Goal: Information Seeking & Learning: Find specific fact

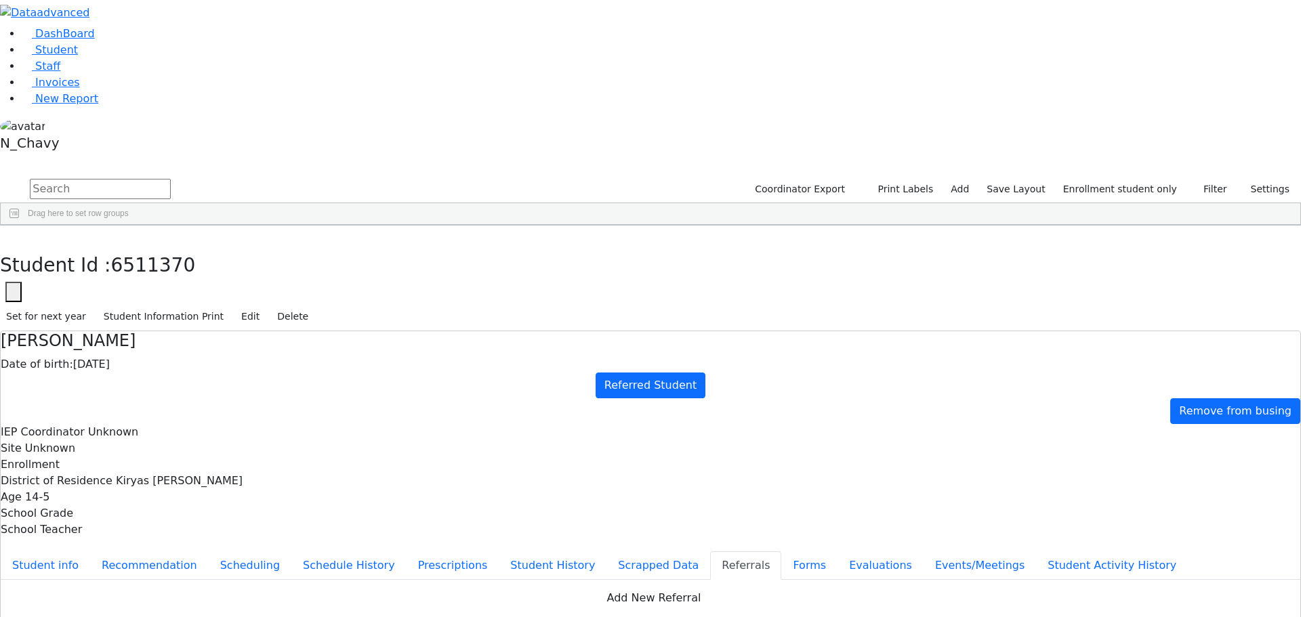
click at [115, 58] on li "Student" at bounding box center [662, 50] width 1280 height 16
click at [78, 56] on link "Student" at bounding box center [50, 49] width 56 height 13
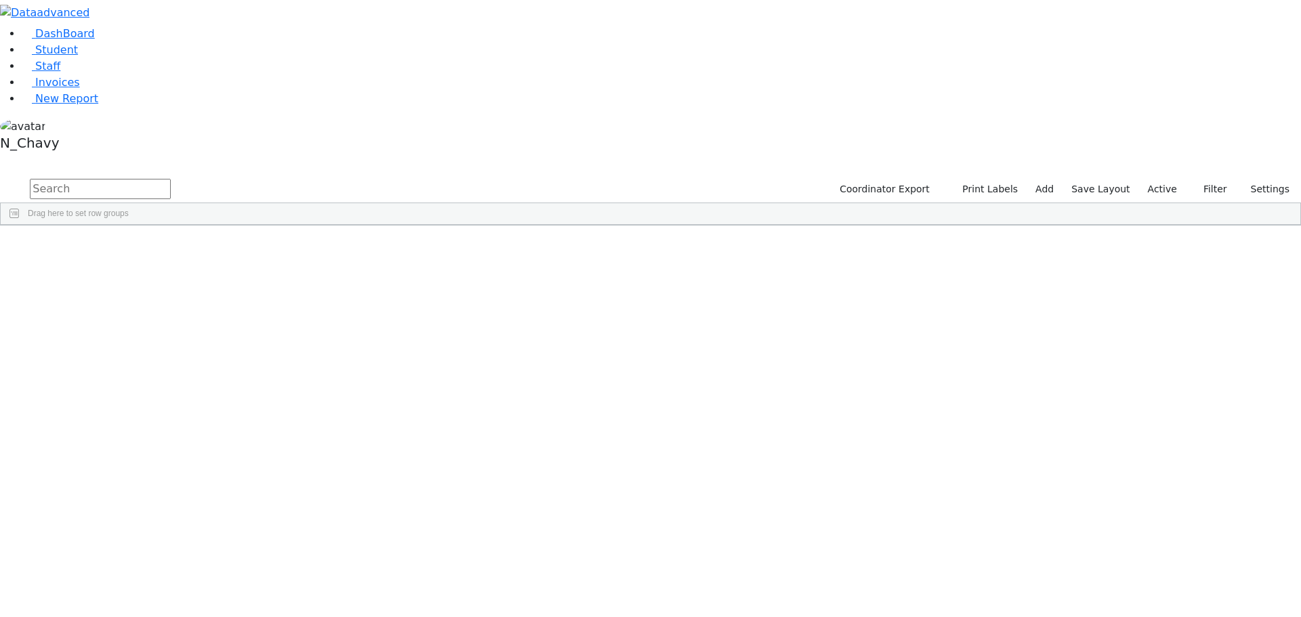
click at [171, 179] on input "text" at bounding box center [100, 189] width 141 height 20
type input "berko"
click at [139, 323] on div "Berkowitz" at bounding box center [104, 332] width 70 height 19
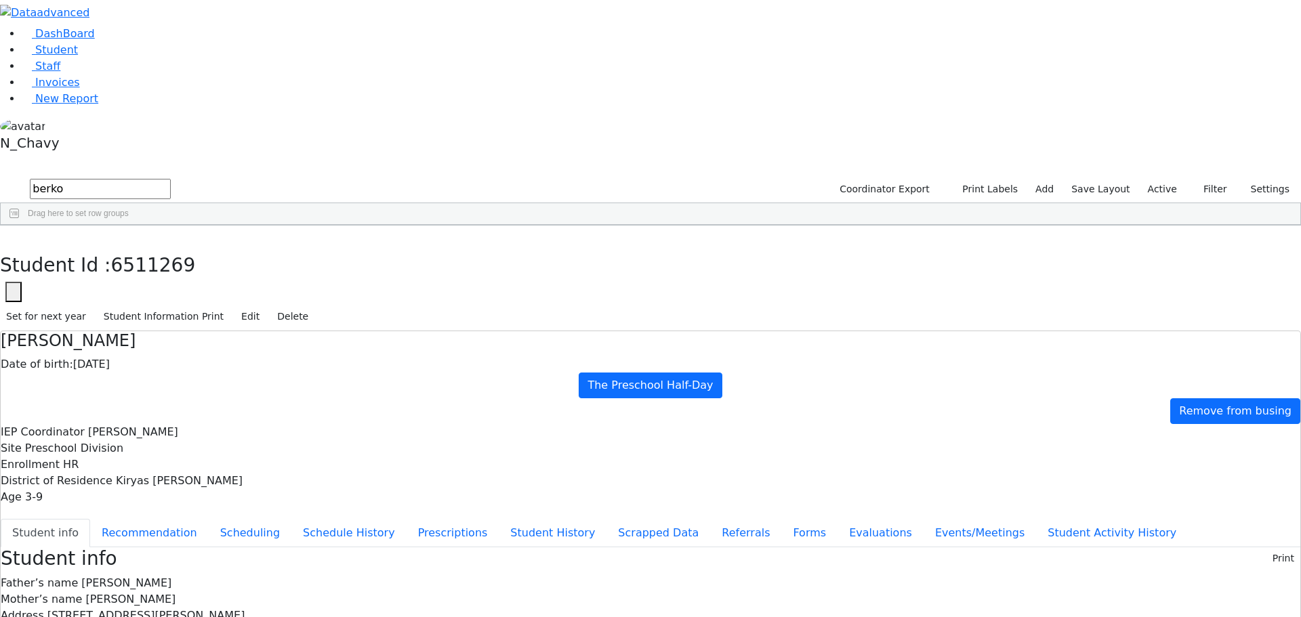
scroll to position [17, 0]
click at [924, 519] on button "Events/Meetings" at bounding box center [980, 533] width 113 height 28
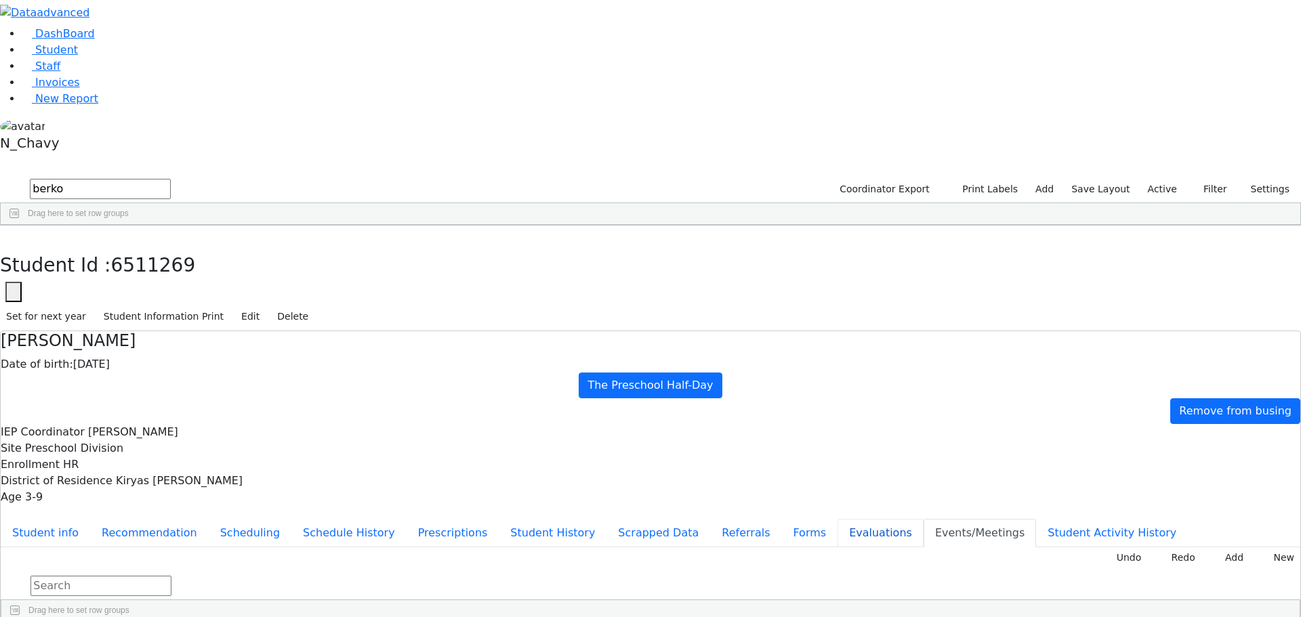
click at [838, 519] on button "Evaluations" at bounding box center [881, 533] width 86 height 28
click at [781, 519] on button "Forms" at bounding box center [809, 533] width 56 height 28
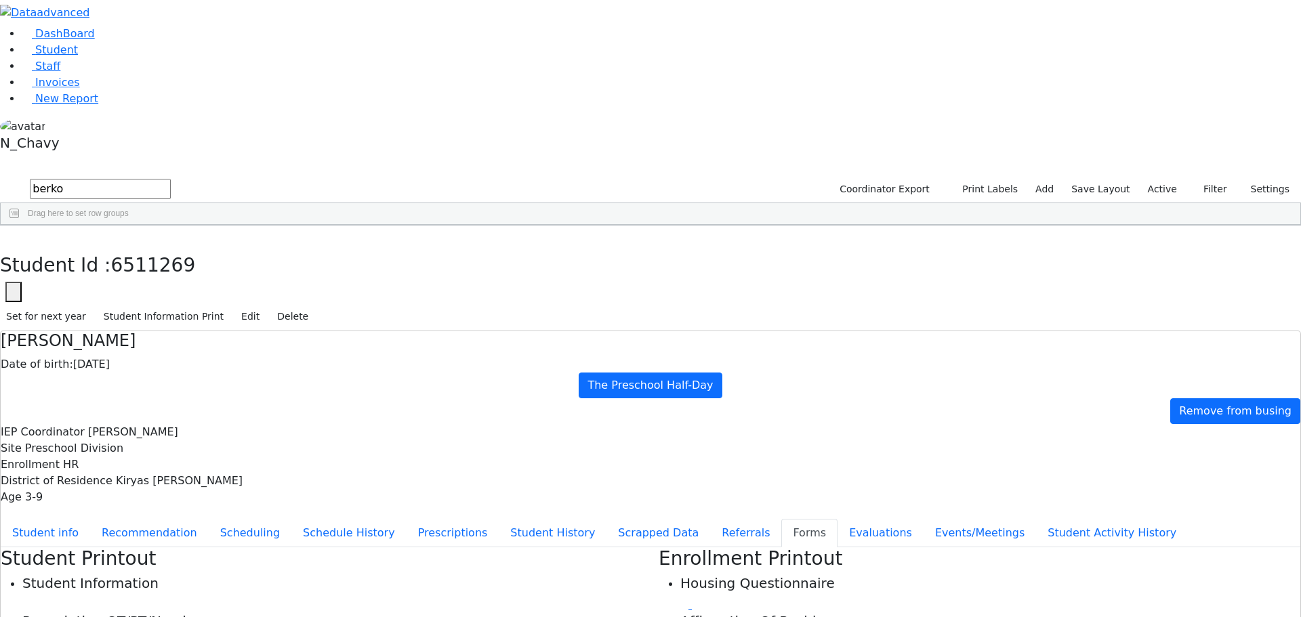
type input "Mrs. Sura Berkowitz"
click at [710, 519] on button "Referrals" at bounding box center [745, 533] width 71 height 28
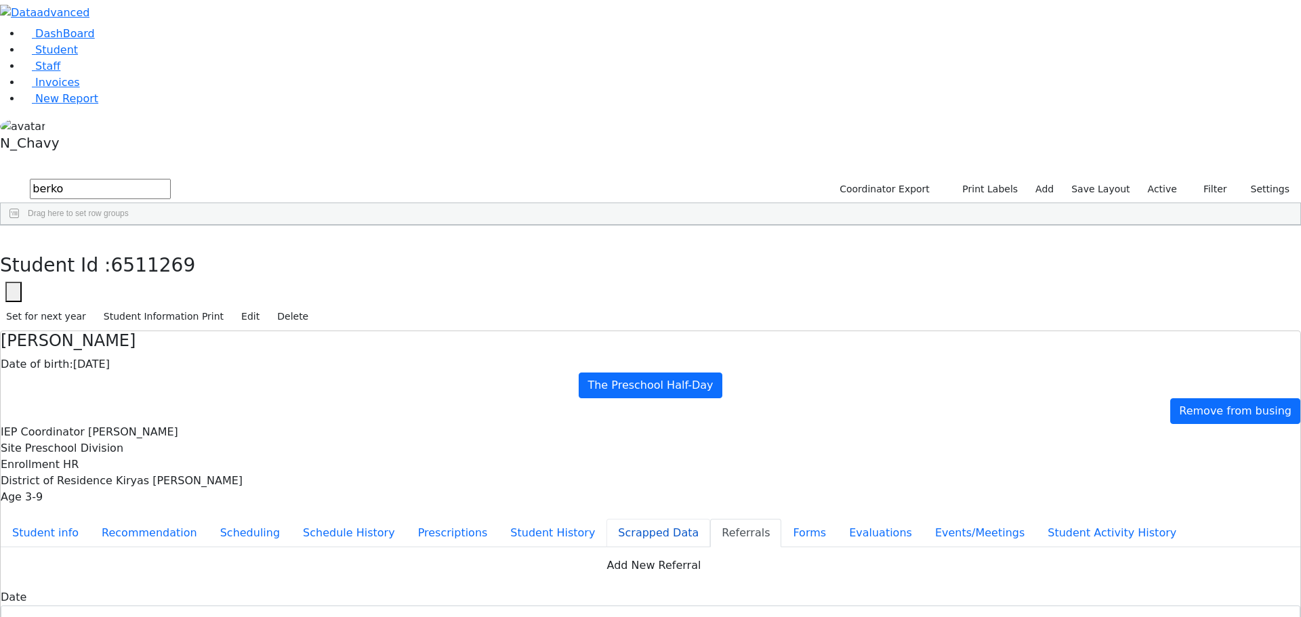
click at [607, 519] on button "Scrapped Data" at bounding box center [659, 533] width 104 height 28
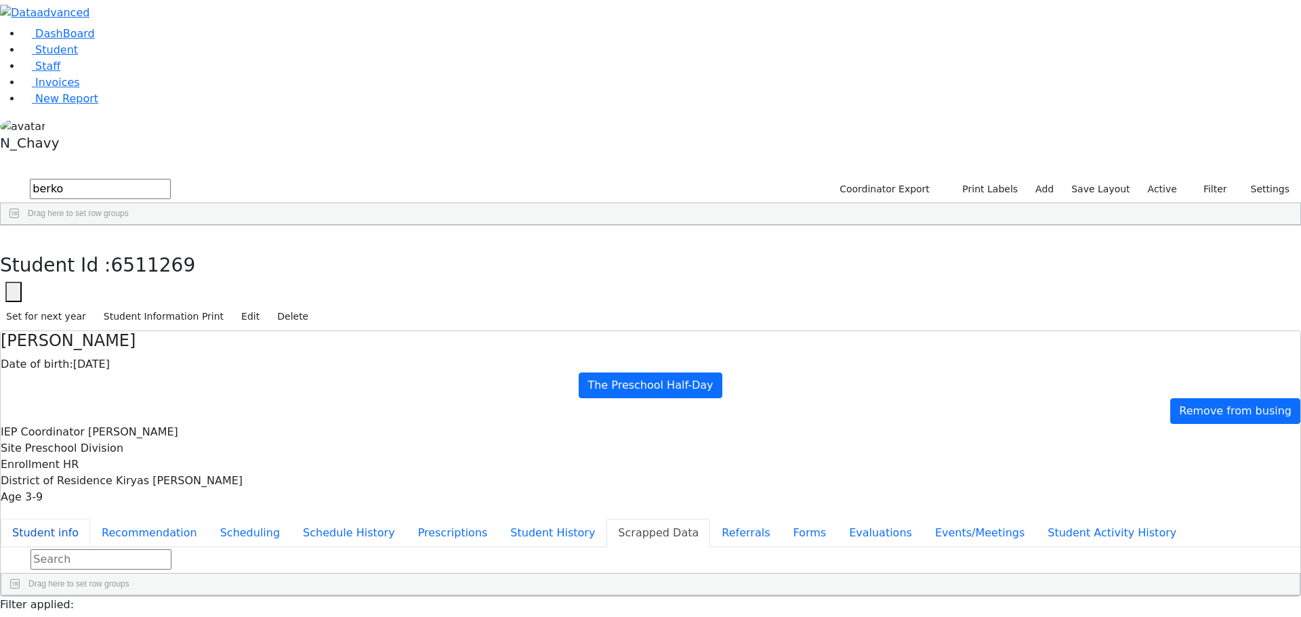
click at [90, 519] on button "Student info" at bounding box center [45, 533] width 89 height 28
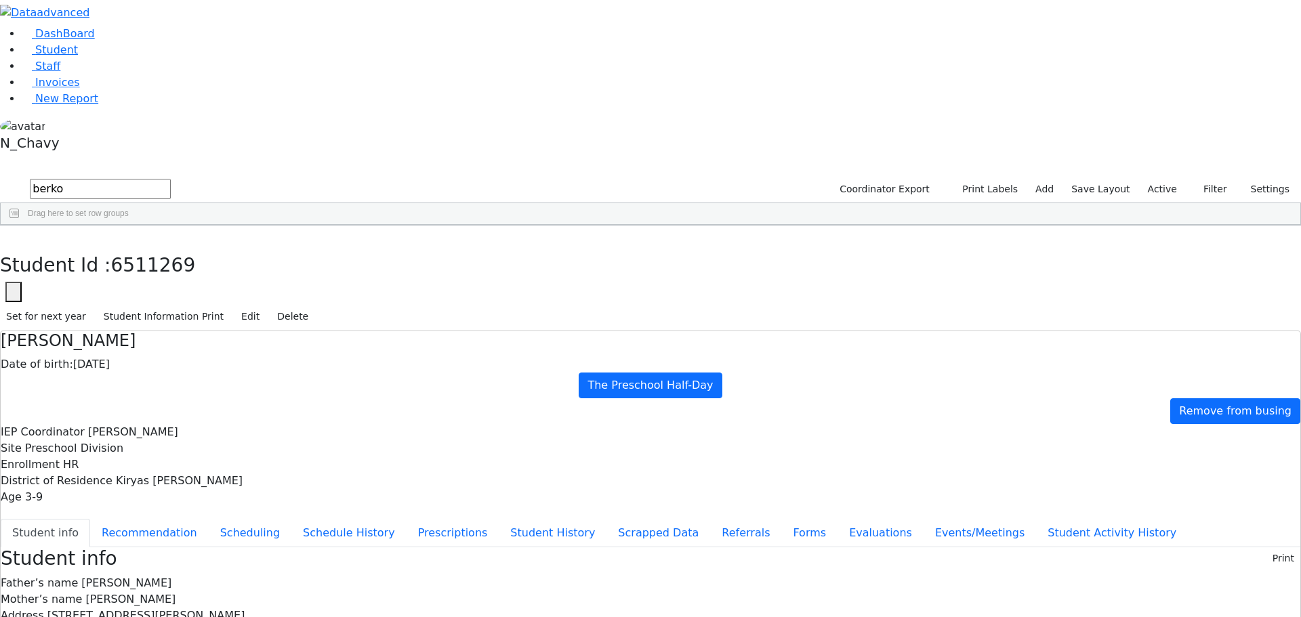
drag, startPoint x: 606, startPoint y: 339, endPoint x: 489, endPoint y: 336, distance: 117.3
click at [14, 236] on icon "button" at bounding box center [9, 240] width 7 height 8
click at [171, 179] on input "berko" at bounding box center [100, 189] width 141 height 20
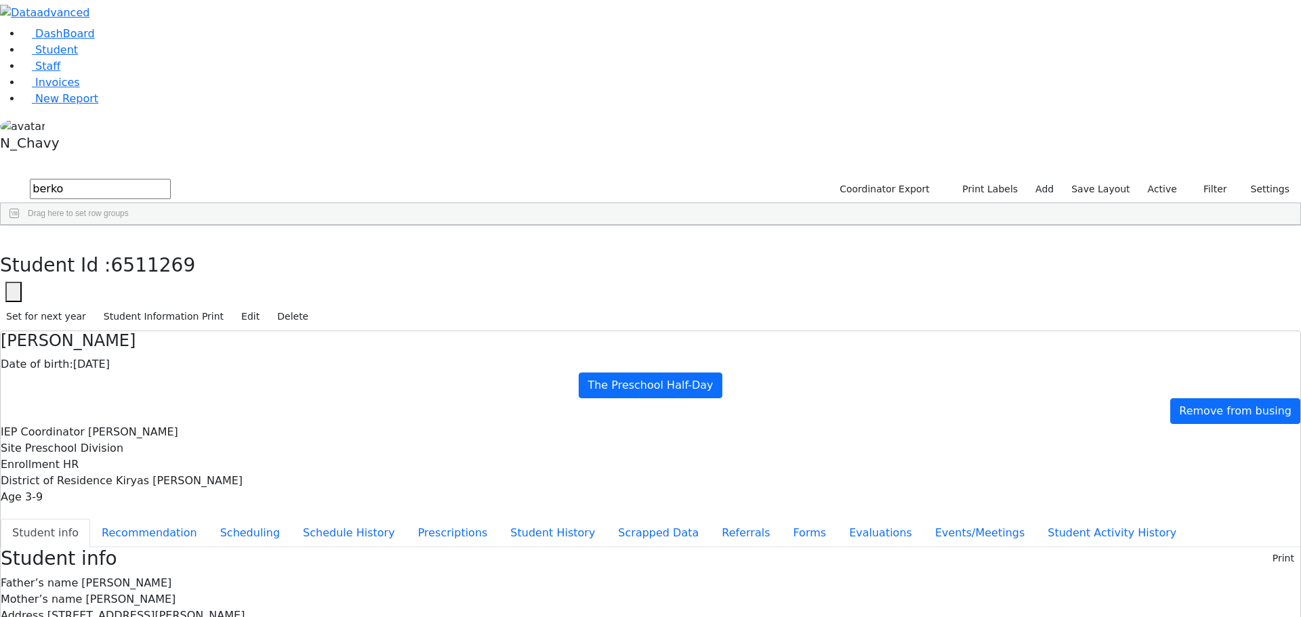
click at [171, 179] on input "berko" at bounding box center [100, 189] width 141 height 20
click at [556, 323] on div "The Preschool Half-Day" at bounding box center [516, 332] width 80 height 19
drag, startPoint x: 672, startPoint y: 200, endPoint x: 652, endPoint y: 207, distance: 21.0
click at [556, 323] on div "The Preschool Half-Day" at bounding box center [516, 332] width 80 height 19
drag, startPoint x: 523, startPoint y: 226, endPoint x: 849, endPoint y: 242, distance: 326.4
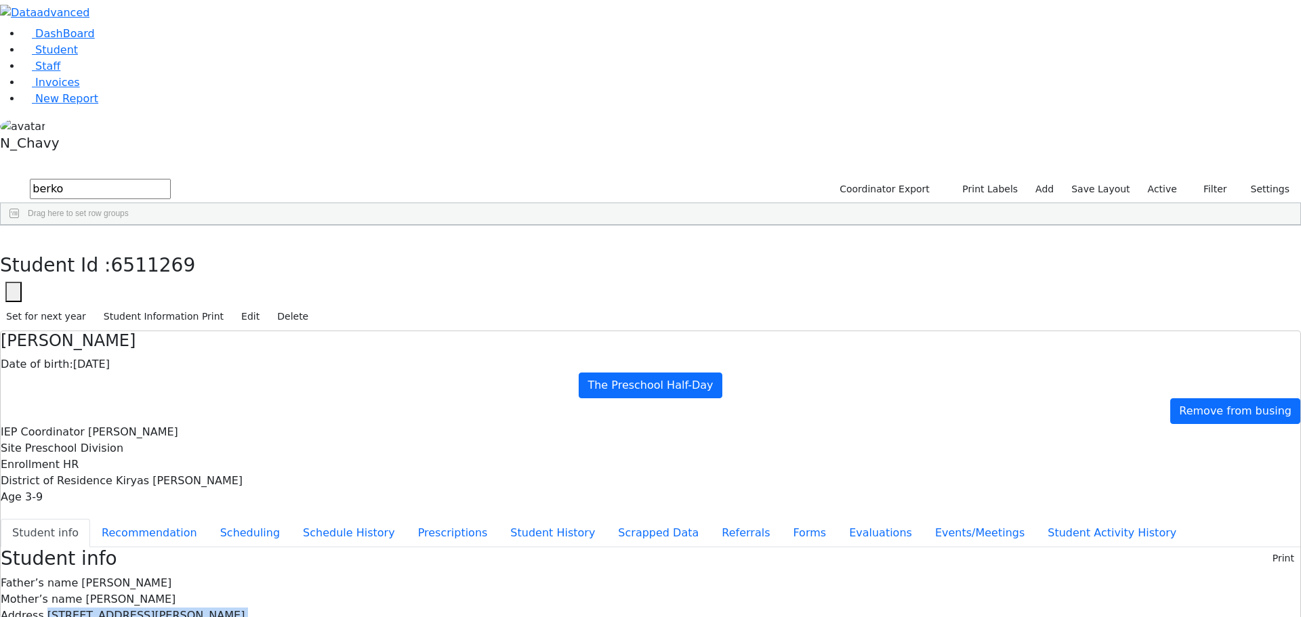
click at [20, 226] on button "button" at bounding box center [10, 240] width 20 height 28
click at [171, 179] on input "berko" at bounding box center [100, 189] width 141 height 20
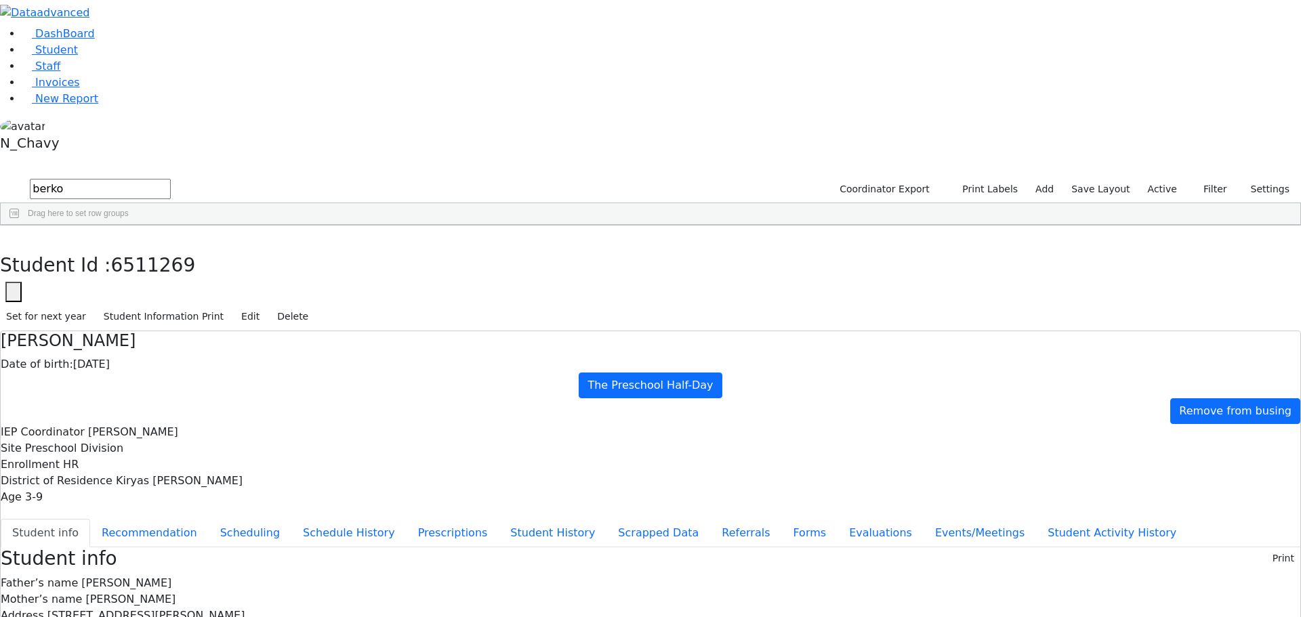
click at [1156, 179] on label "Active" at bounding box center [1162, 189] width 41 height 21
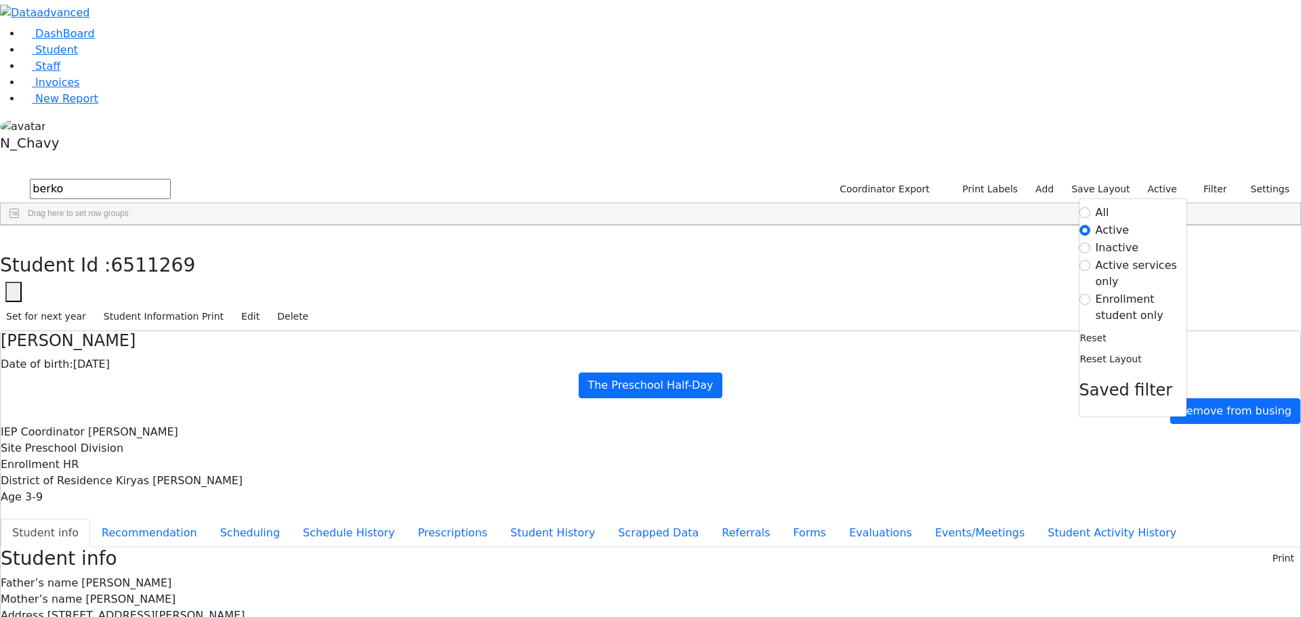
click at [1118, 291] on label "Enrollment student only" at bounding box center [1141, 307] width 91 height 33
click at [1090, 294] on input "Enrollment student only" at bounding box center [1085, 299] width 11 height 11
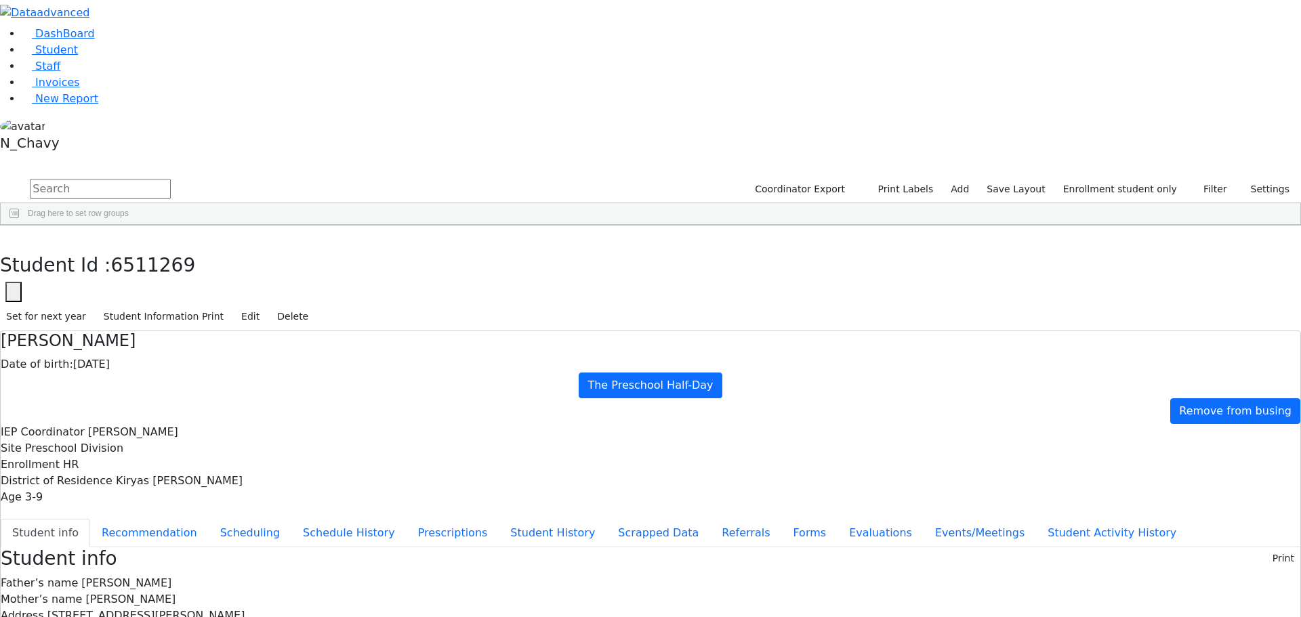
click at [139, 589] on div "Gruber" at bounding box center [104, 598] width 70 height 19
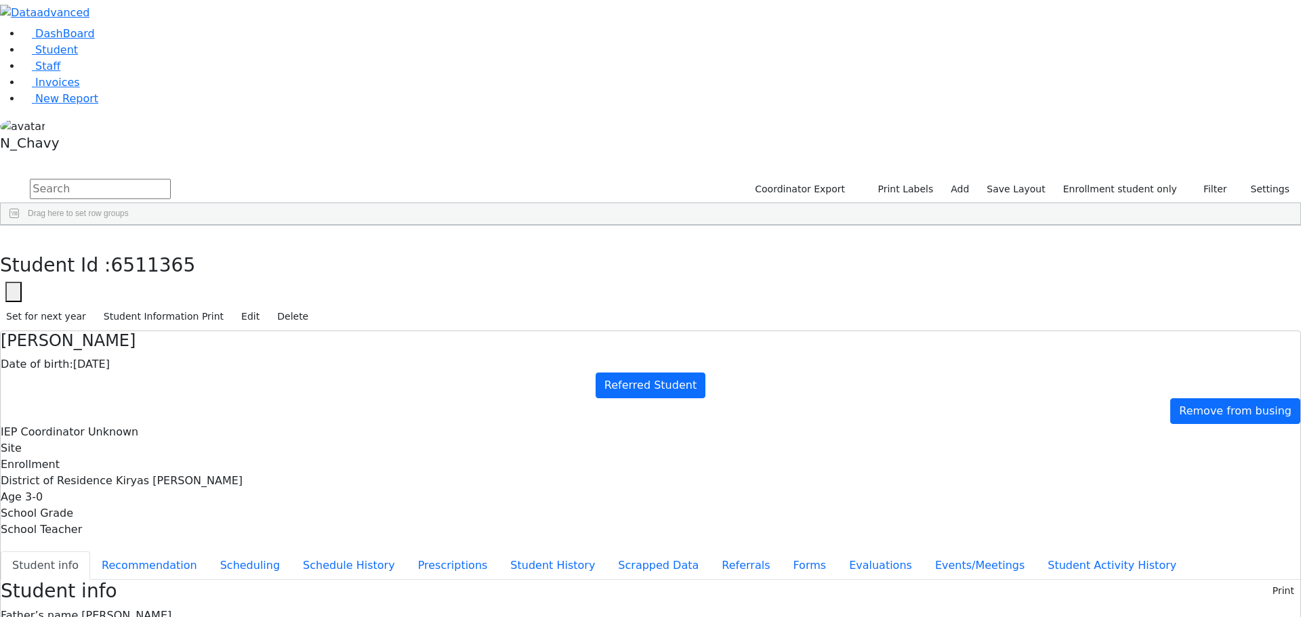
scroll to position [40, 0]
drag, startPoint x: 527, startPoint y: 208, endPoint x: 575, endPoint y: 207, distance: 48.1
click at [78, 56] on link "Student" at bounding box center [50, 49] width 56 height 13
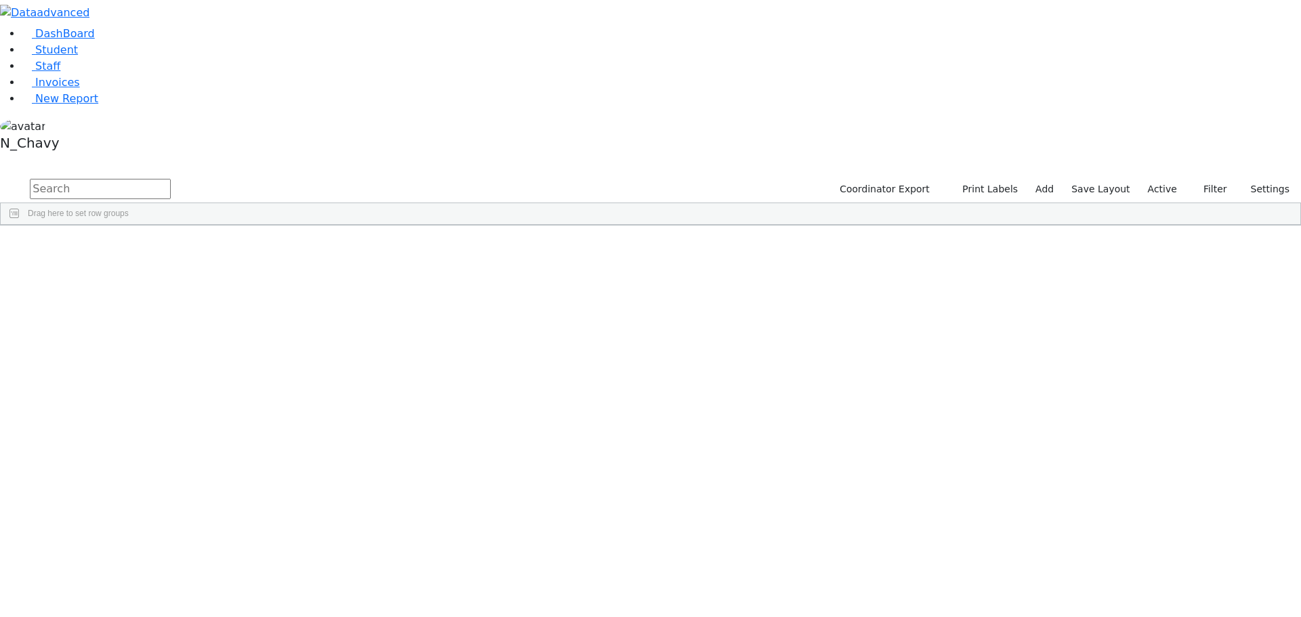
click at [171, 179] on input "text" at bounding box center [100, 189] width 141 height 20
type input "faivel"
click at [139, 247] on div "Faivelson" at bounding box center [104, 256] width 70 height 19
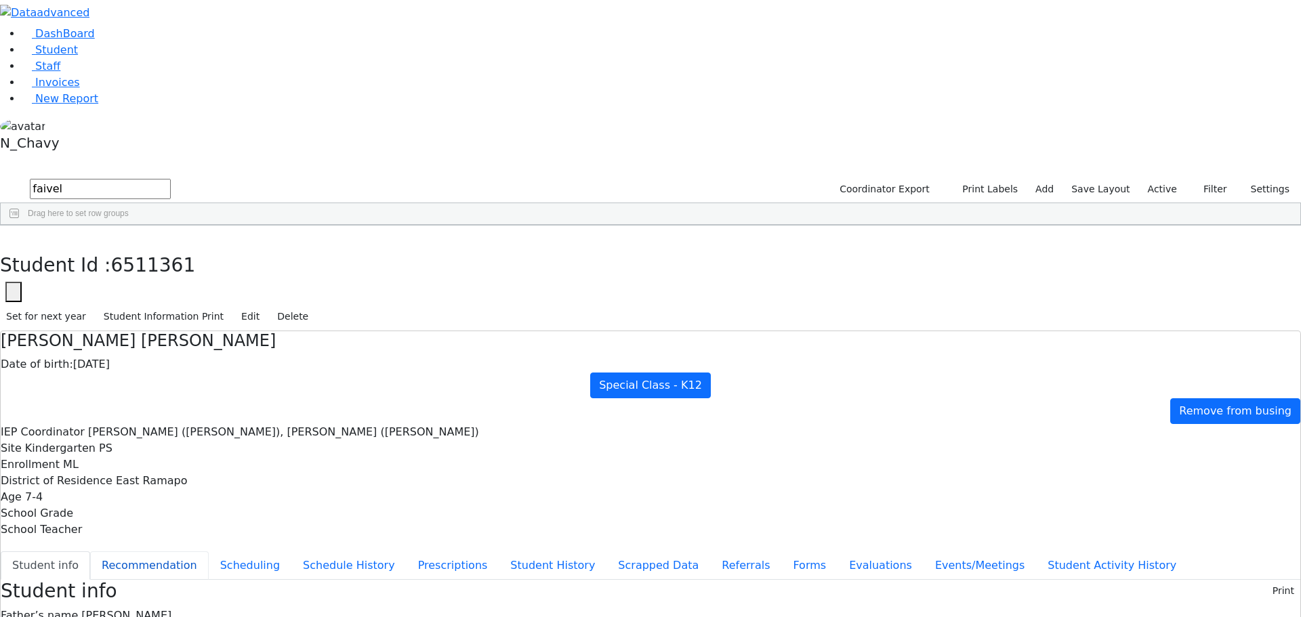
click at [209, 552] on button "Recommendation" at bounding box center [149, 566] width 119 height 28
checkbox input "true"
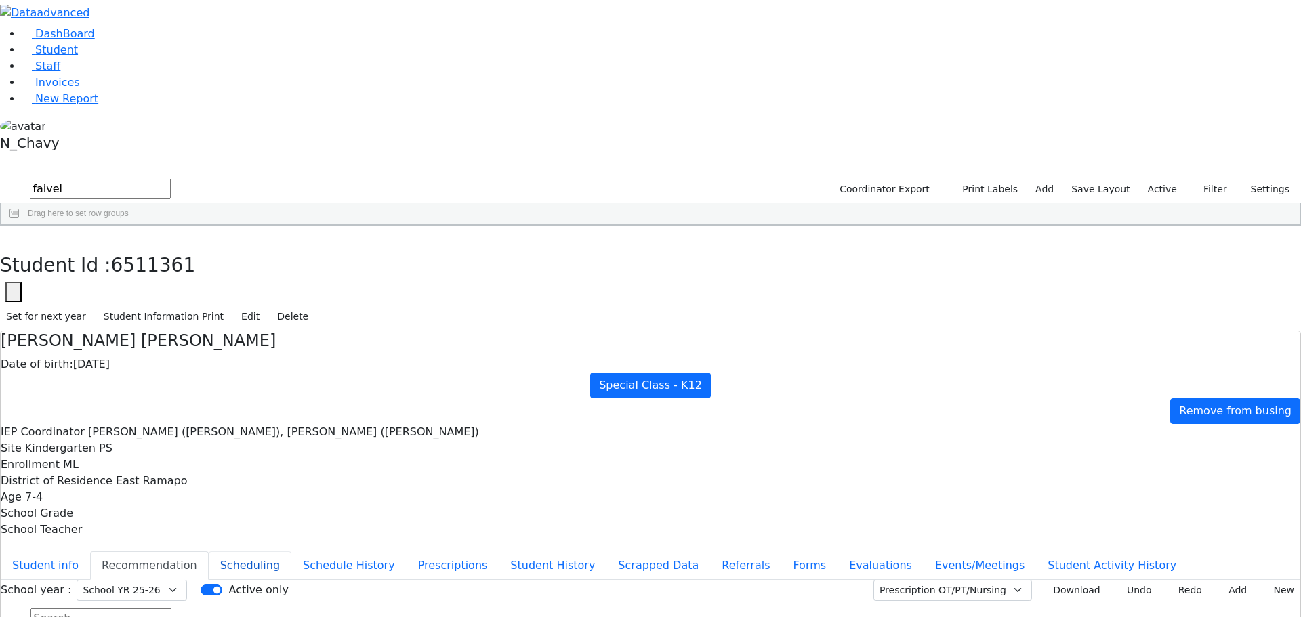
click at [291, 552] on button "Scheduling" at bounding box center [250, 566] width 83 height 28
click at [20, 226] on button "button" at bounding box center [10, 240] width 20 height 28
click at [1166, 179] on label "Active" at bounding box center [1162, 189] width 41 height 21
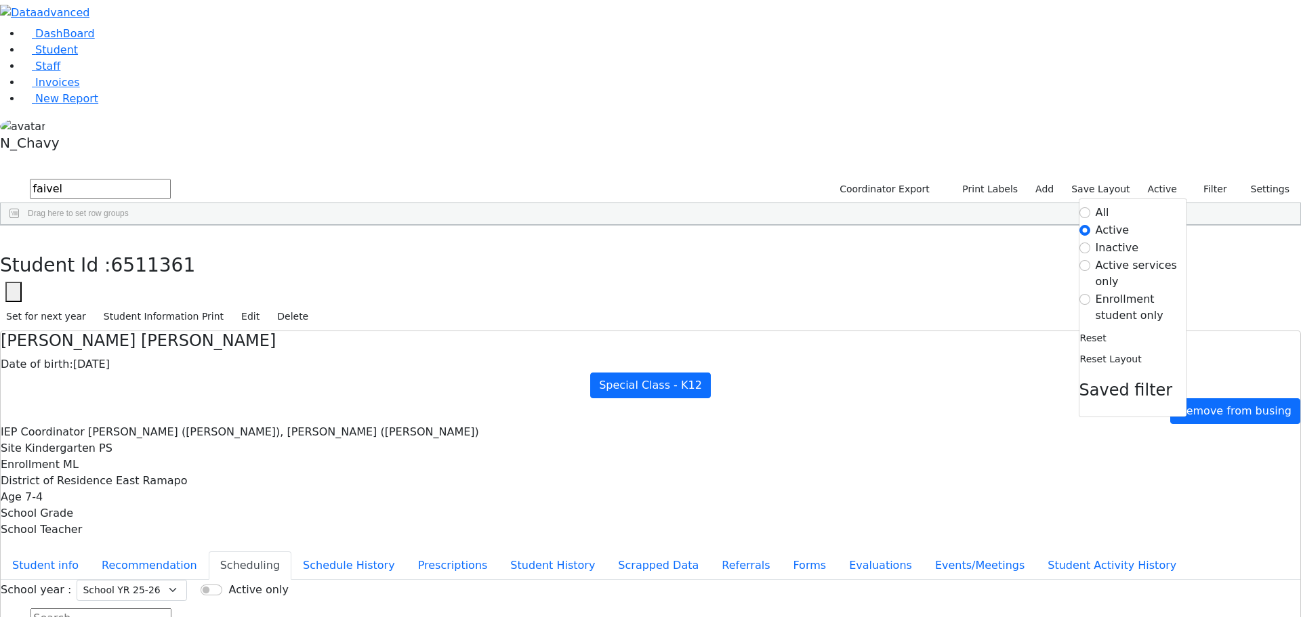
click at [1105, 291] on label "Enrollment student only" at bounding box center [1141, 307] width 91 height 33
click at [1090, 294] on input "Enrollment student only" at bounding box center [1085, 299] width 11 height 11
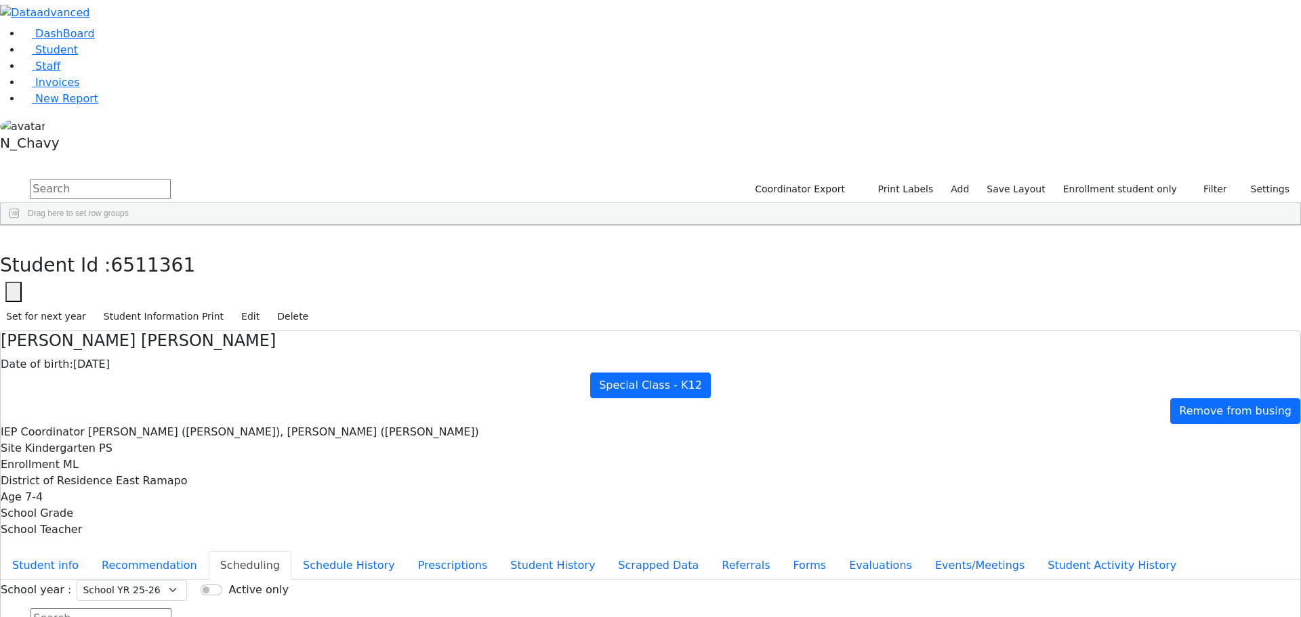
click at [171, 179] on input "text" at bounding box center [100, 189] width 141 height 20
click at [139, 589] on div "Gruber" at bounding box center [104, 598] width 70 height 19
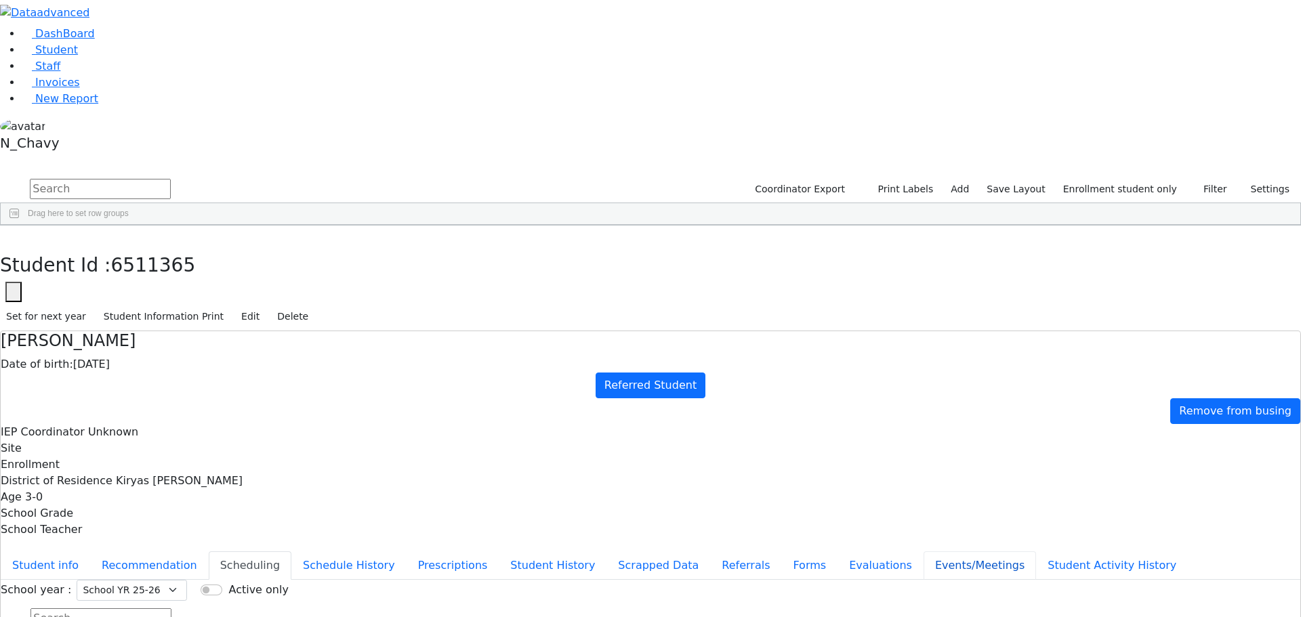
drag, startPoint x: 318, startPoint y: 407, endPoint x: 326, endPoint y: 404, distance: 8.8
click at [924, 552] on button "Events/Meetings" at bounding box center [980, 566] width 113 height 28
click at [1036, 552] on button "Student Activity History" at bounding box center [1112, 566] width 152 height 28
click at [924, 552] on button "Events/Meetings" at bounding box center [980, 566] width 113 height 28
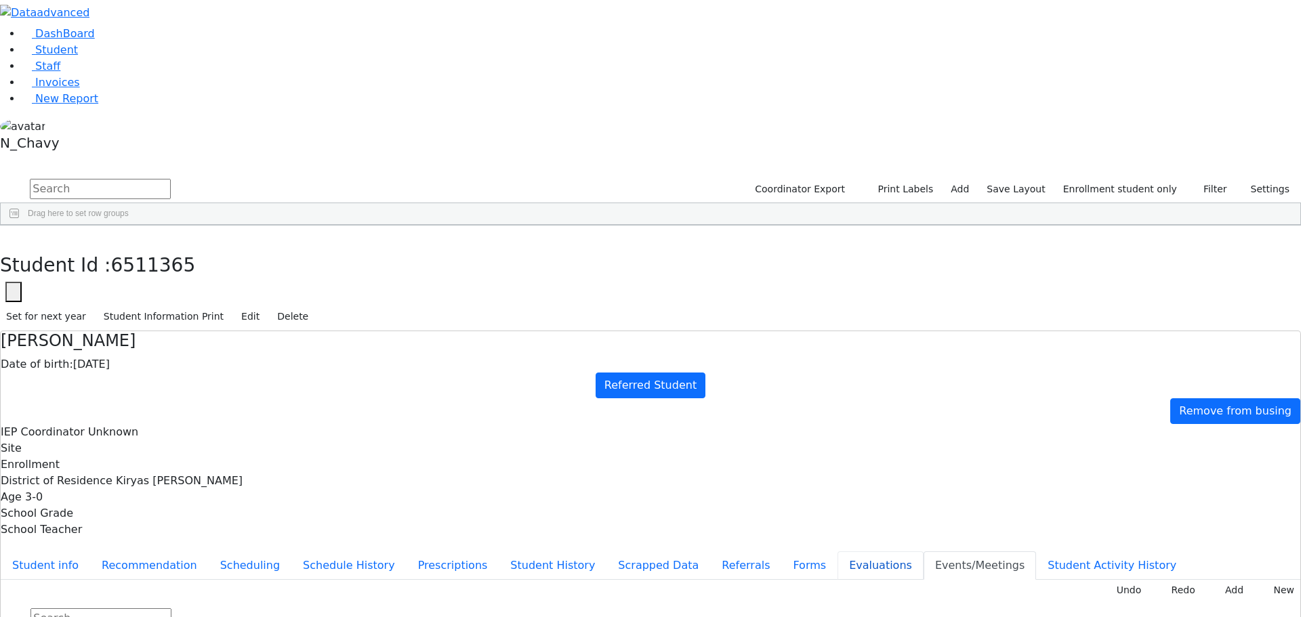
click at [838, 552] on button "Evaluations" at bounding box center [881, 566] width 86 height 28
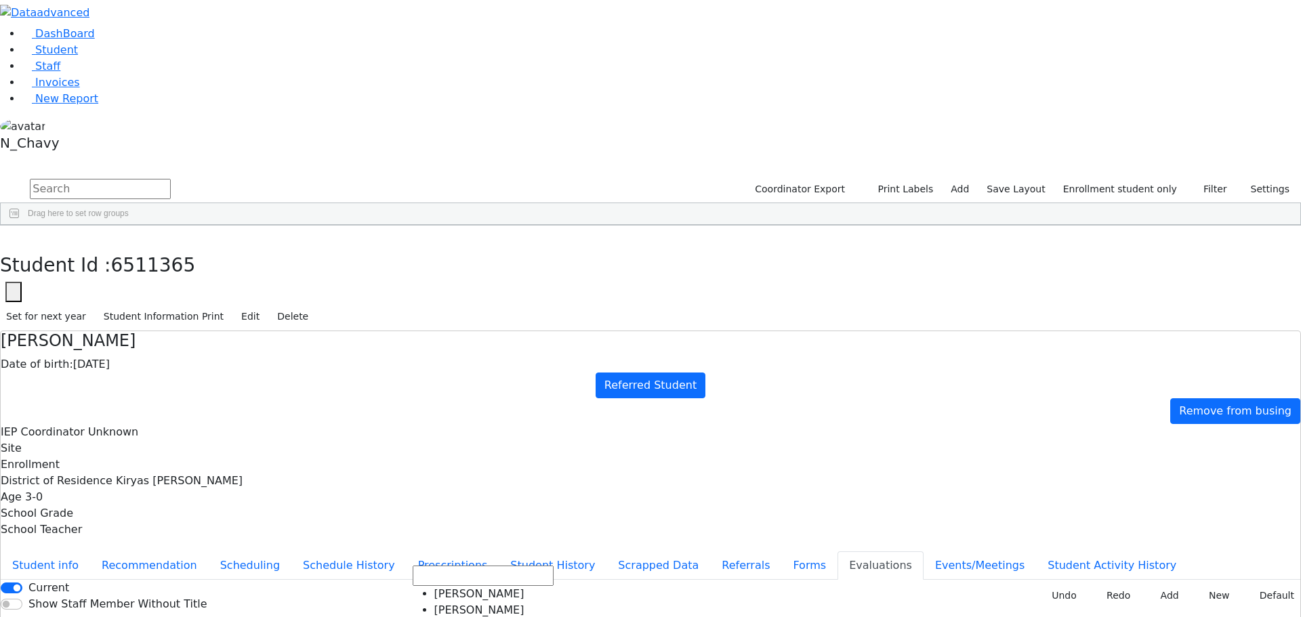
scroll to position [1009, 0]
drag, startPoint x: 724, startPoint y: 342, endPoint x: 720, endPoint y: 323, distance: 19.4
drag, startPoint x: 731, startPoint y: 384, endPoint x: 725, endPoint y: 369, distance: 16.1
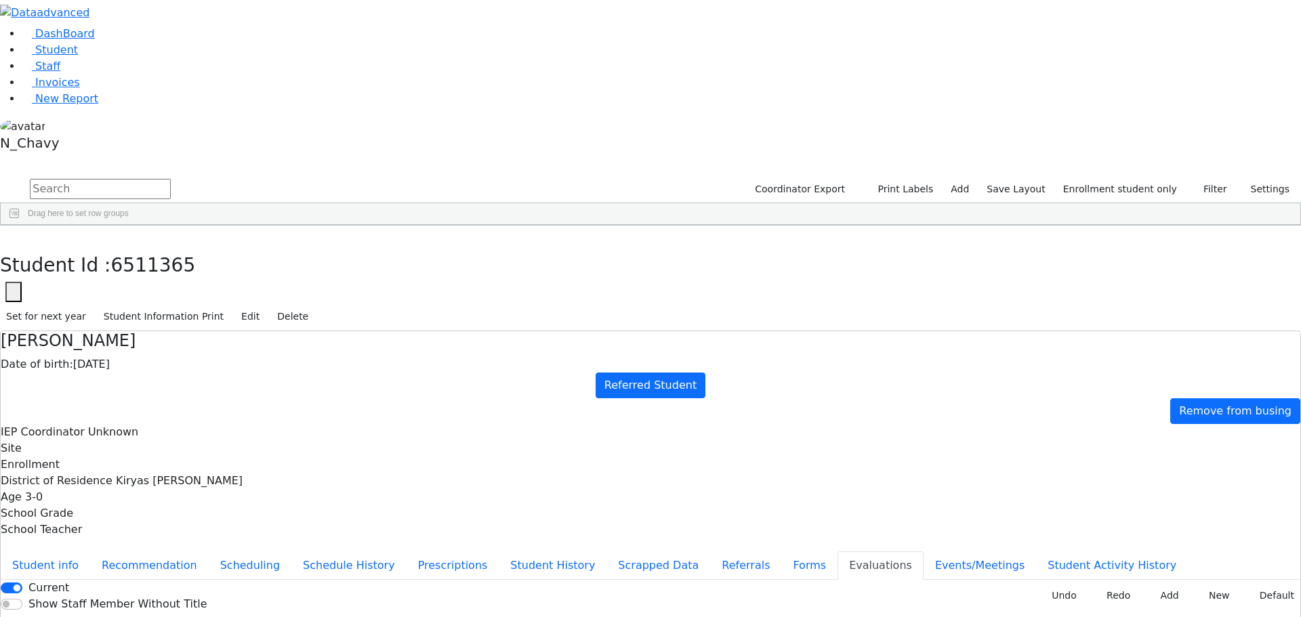
type input "2025-08-29"
type input "2025-09-04"
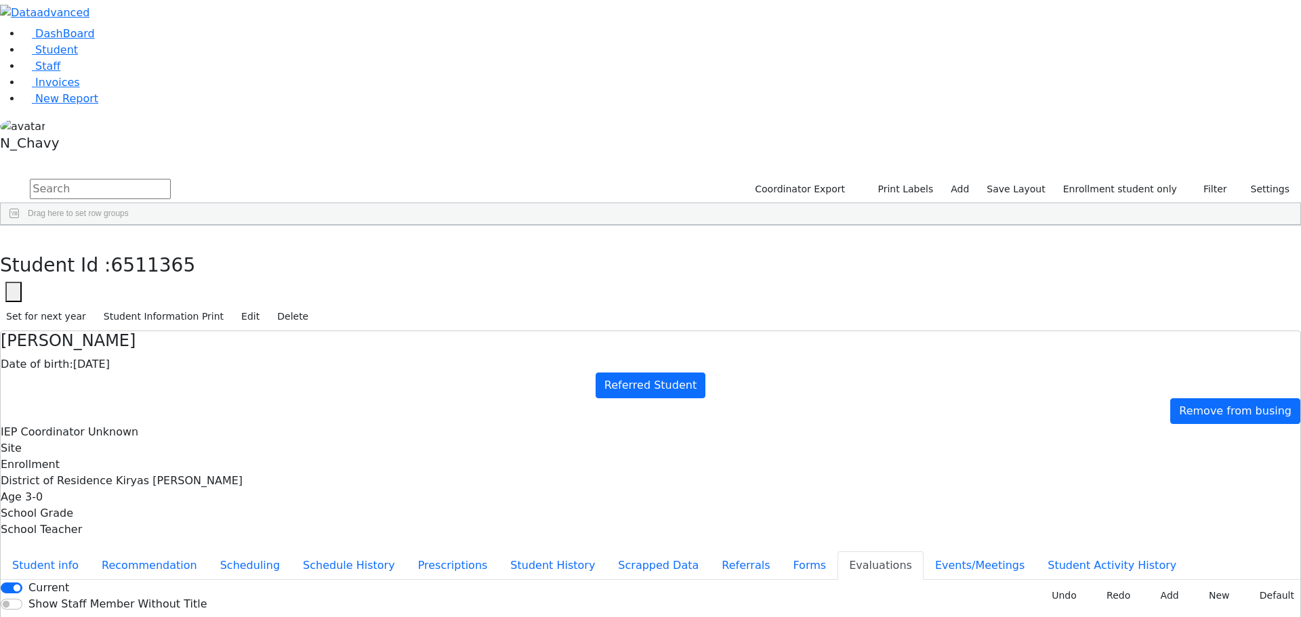
type input "2025-09-04"
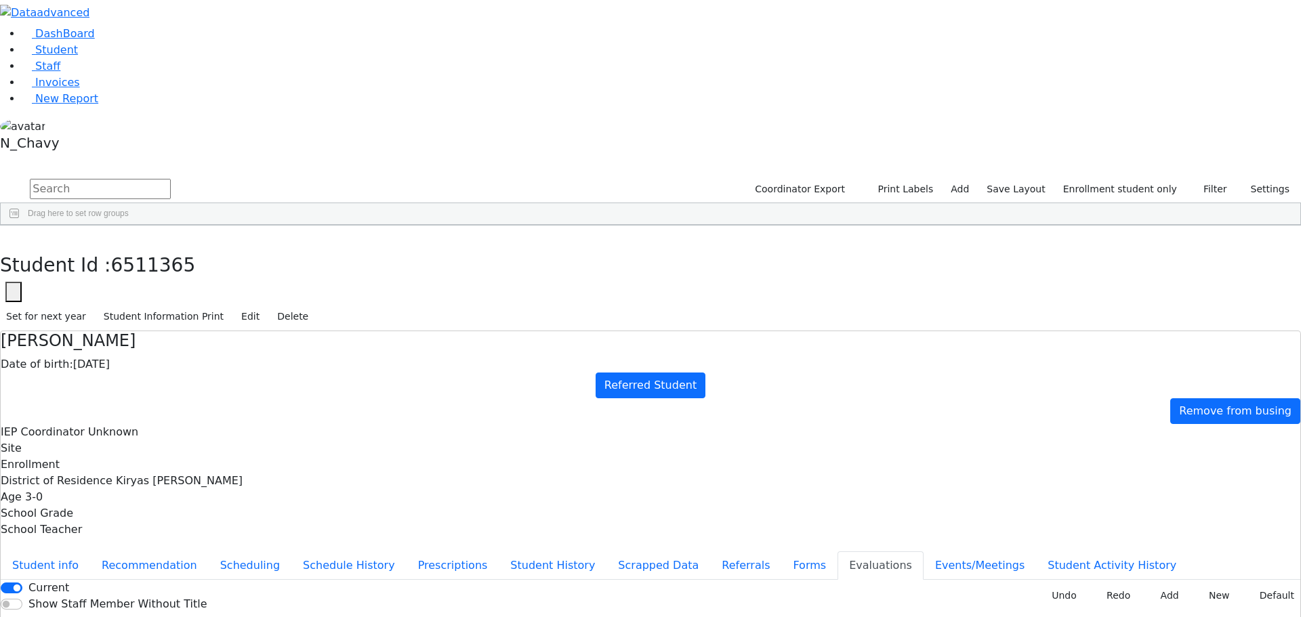
drag, startPoint x: 1072, startPoint y: 264, endPoint x: 1073, endPoint y: 277, distance: 13.6
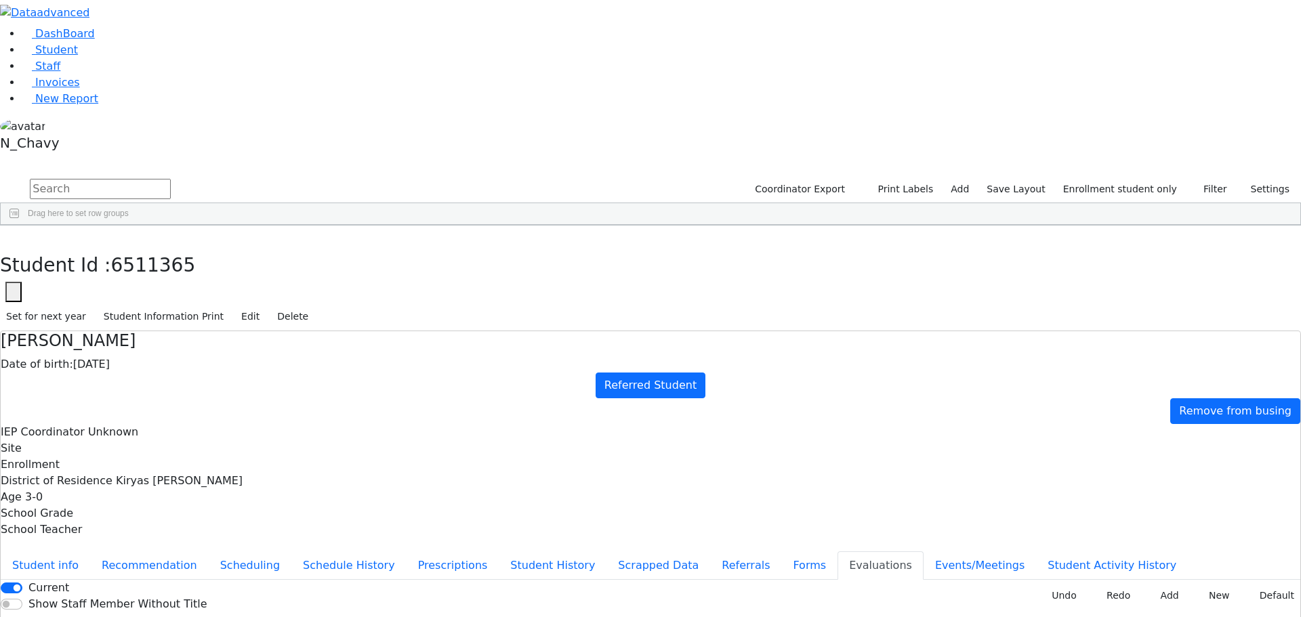
drag, startPoint x: 922, startPoint y: 396, endPoint x: 639, endPoint y: 403, distance: 282.7
click at [20, 226] on button "button" at bounding box center [10, 240] width 20 height 28
click at [161, 597] on div "Kessler" at bounding box center [120, 606] width 79 height 19
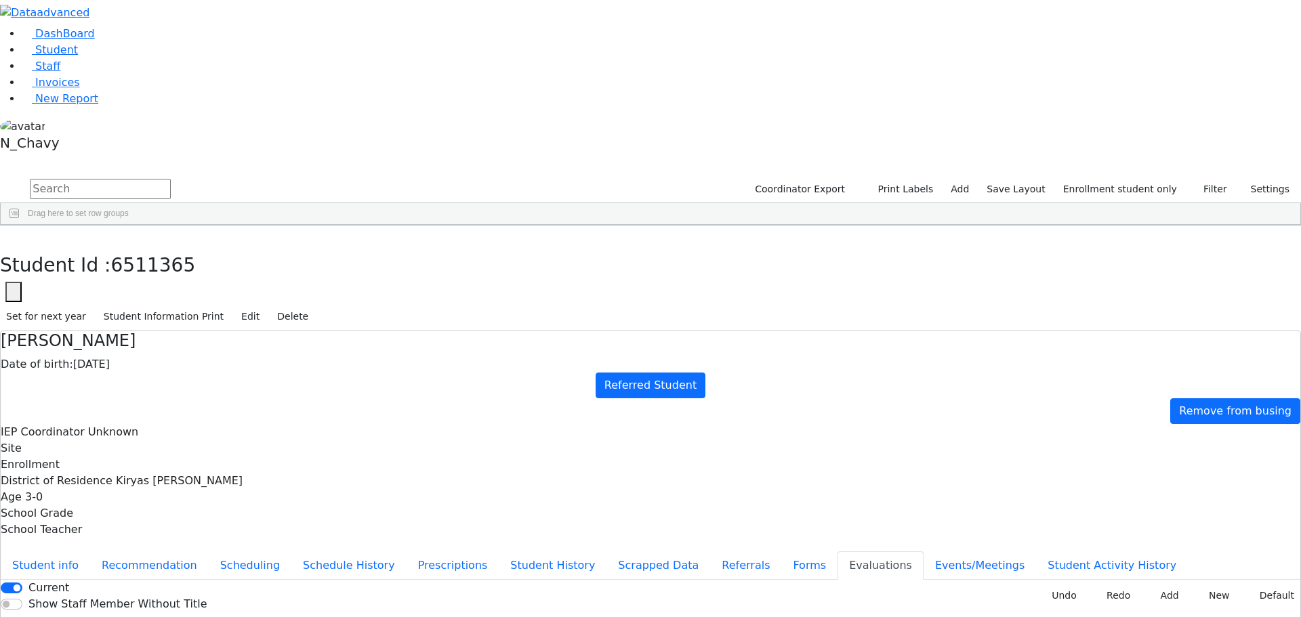
click at [161, 597] on div "Kessler" at bounding box center [120, 606] width 79 height 19
click at [924, 552] on button "Events/Meetings" at bounding box center [980, 566] width 113 height 28
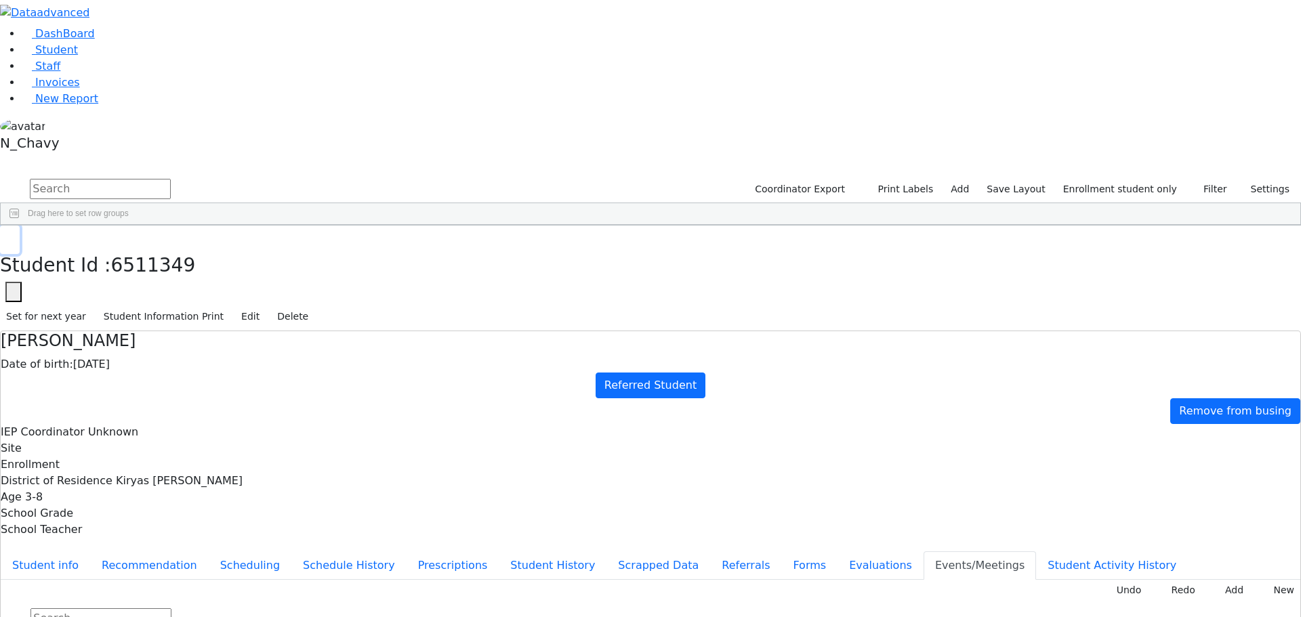
click at [20, 226] on button "button" at bounding box center [10, 240] width 20 height 28
click at [14, 236] on icon "button" at bounding box center [9, 240] width 7 height 8
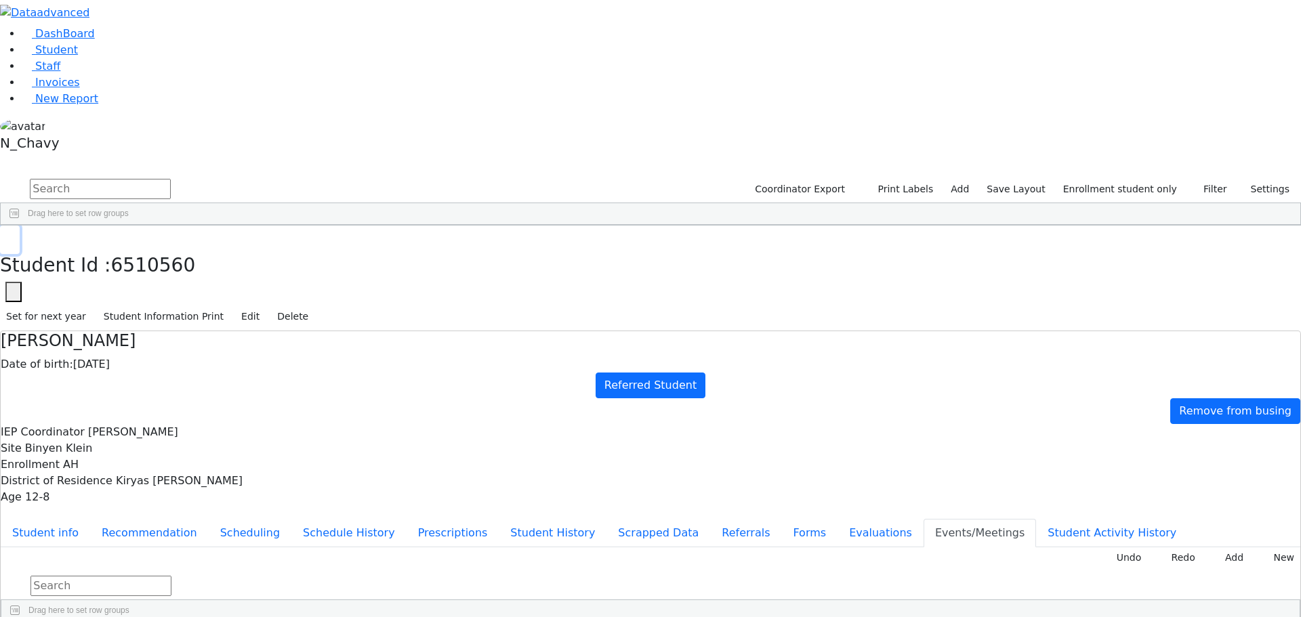
click at [14, 236] on icon "button" at bounding box center [9, 240] width 7 height 8
click at [171, 179] on input "text" at bounding box center [100, 189] width 141 height 20
click at [1124, 179] on label "Enrollment student only" at bounding box center [1120, 189] width 126 height 21
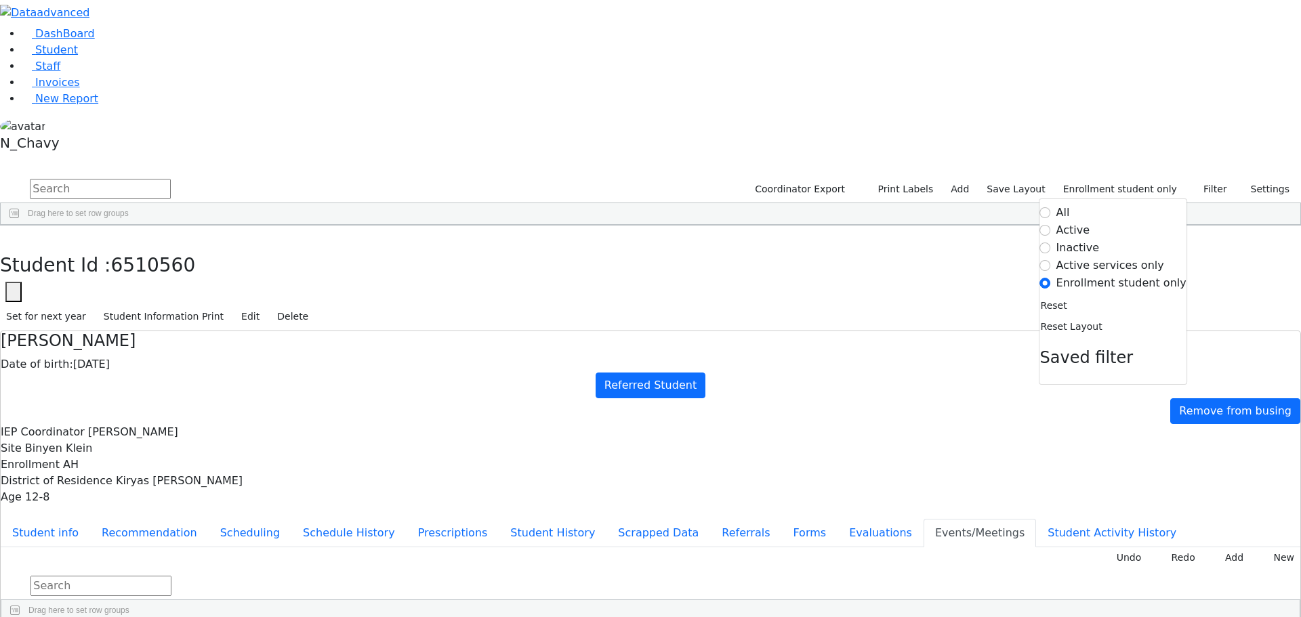
scroll to position [0, 0]
click at [161, 589] on div "Gruber" at bounding box center [120, 598] width 79 height 19
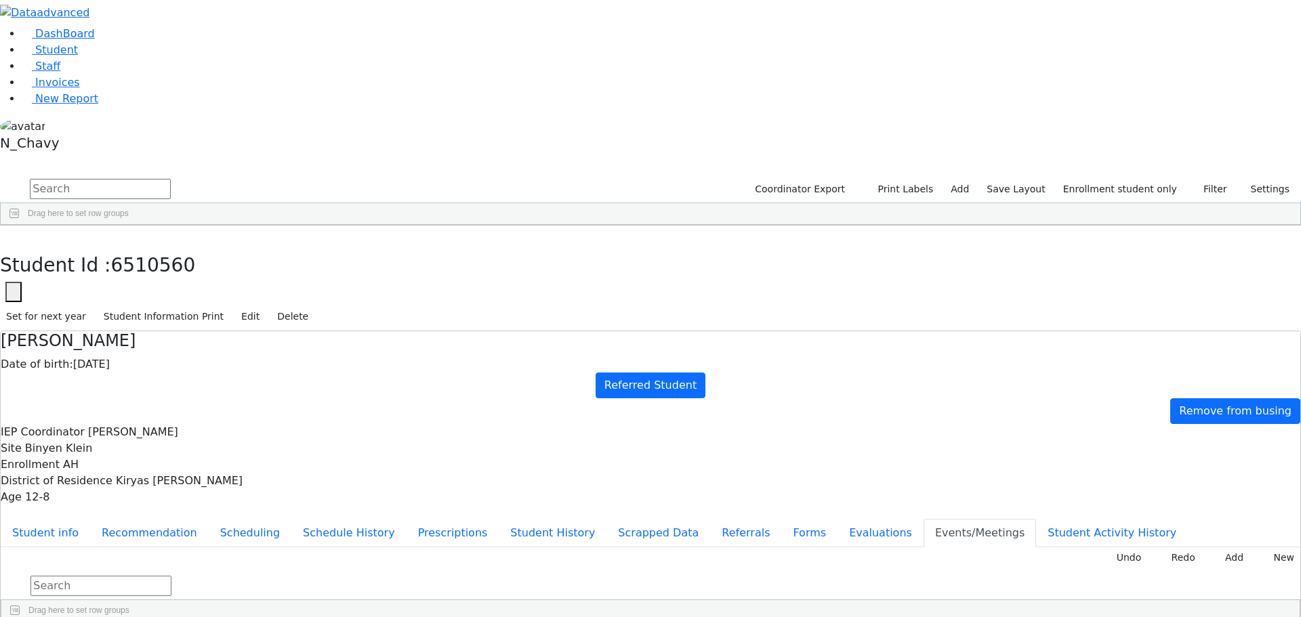
click at [161, 589] on div "Gruber" at bounding box center [120, 598] width 79 height 19
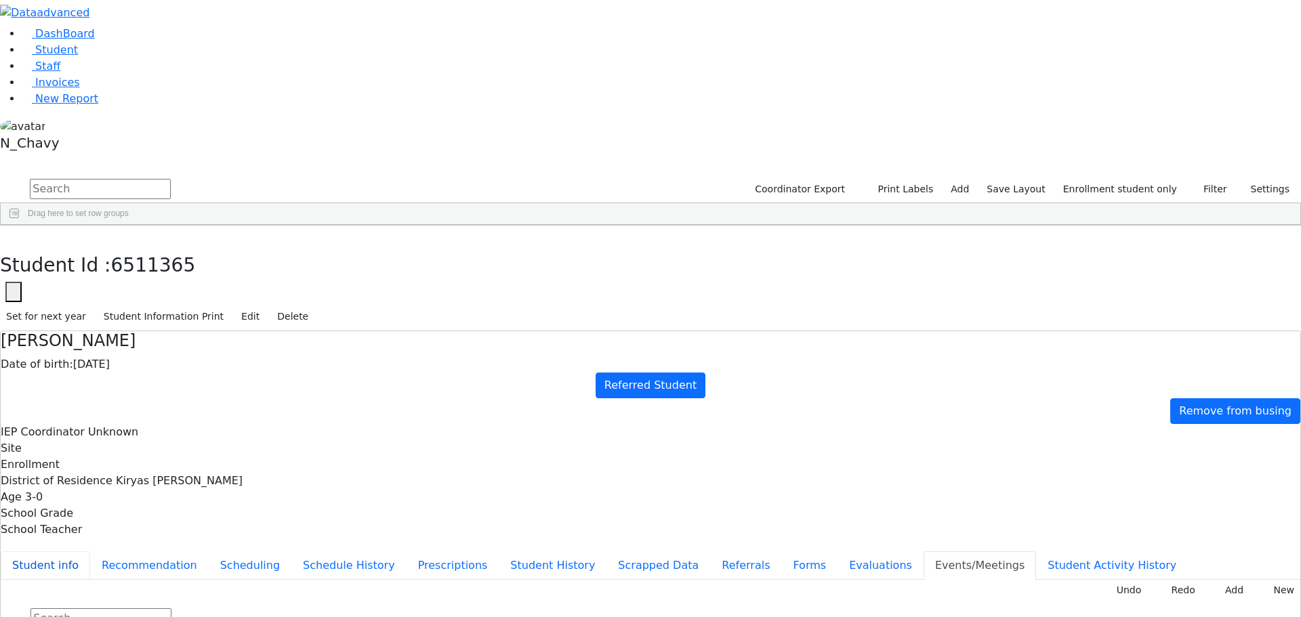
click at [90, 552] on button "Student info" at bounding box center [45, 566] width 89 height 28
drag, startPoint x: 666, startPoint y: 520, endPoint x: 817, endPoint y: 534, distance: 151.8
drag, startPoint x: 664, startPoint y: 534, endPoint x: 856, endPoint y: 566, distance: 194.4
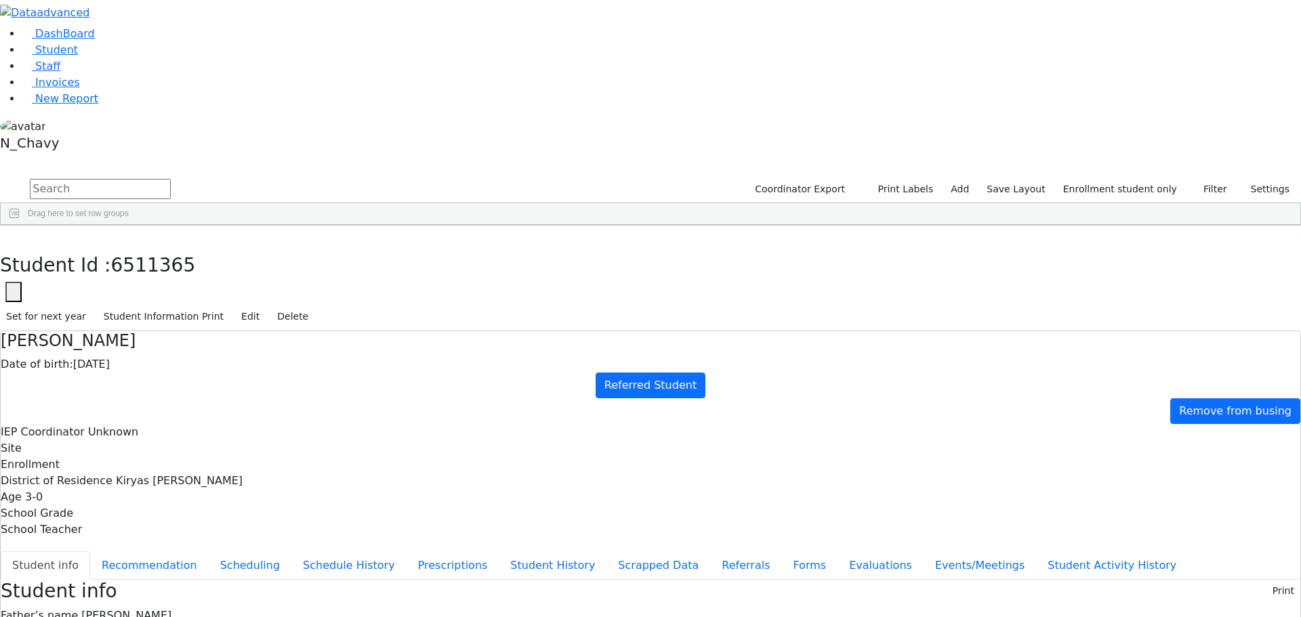
drag, startPoint x: 668, startPoint y: 529, endPoint x: 727, endPoint y: 533, distance: 58.4
drag, startPoint x: 528, startPoint y: 338, endPoint x: 607, endPoint y: 339, distance: 78.6
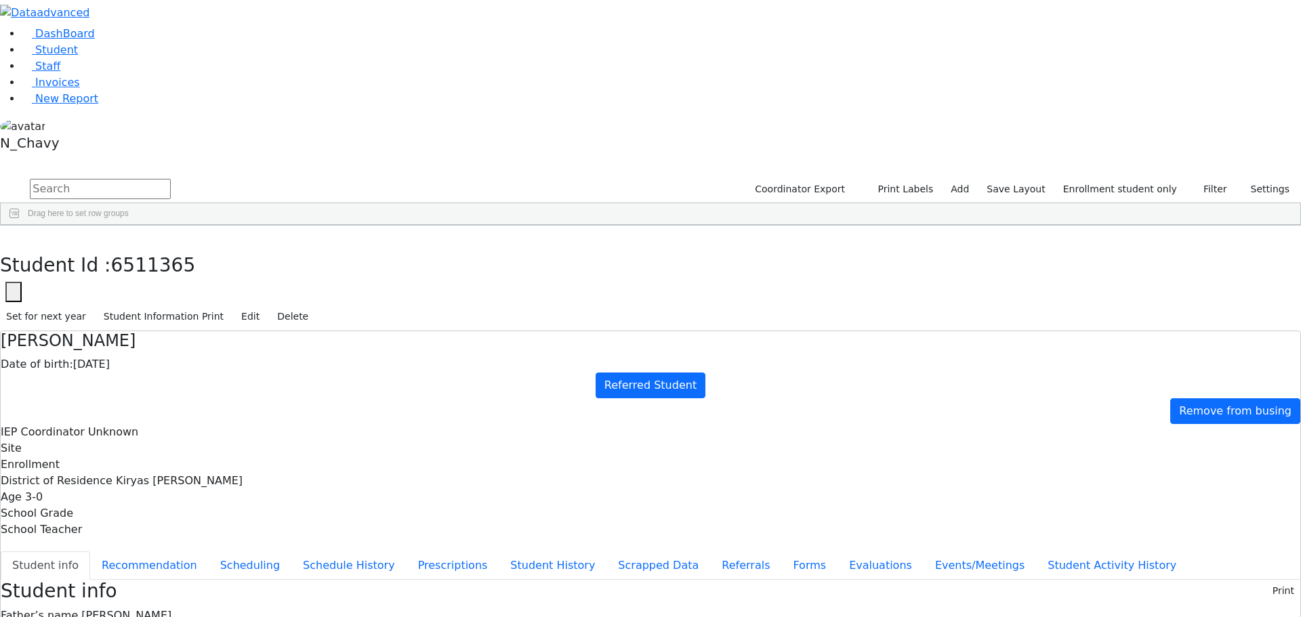
click at [924, 552] on button "Events/Meetings" at bounding box center [980, 566] width 113 height 28
click at [710, 552] on button "Referrals" at bounding box center [745, 566] width 71 height 28
click at [924, 552] on button "Events/Meetings" at bounding box center [980, 566] width 113 height 28
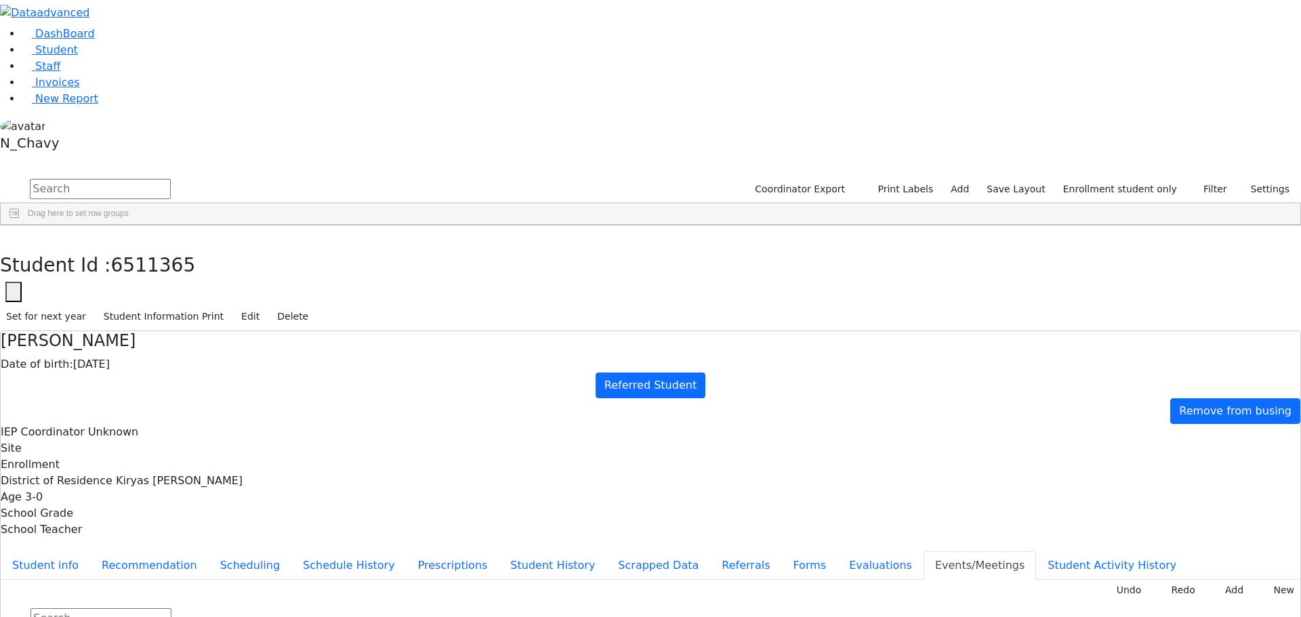
drag, startPoint x: 318, startPoint y: 329, endPoint x: 347, endPoint y: 323, distance: 29.8
click at [710, 552] on button "Referrals" at bounding box center [745, 566] width 71 height 28
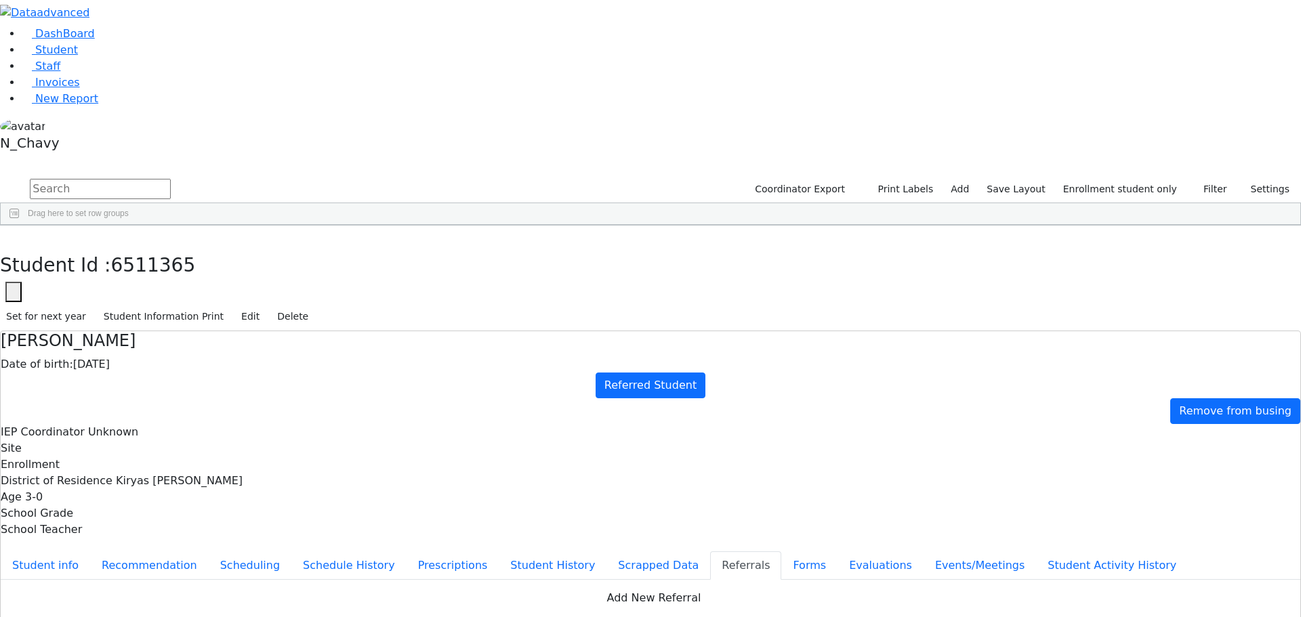
copy div "Yitzchok has a hard time following instructions. Yitzchok is receiving SI throu…"
click at [75, 56] on link "Student" at bounding box center [50, 49] width 56 height 13
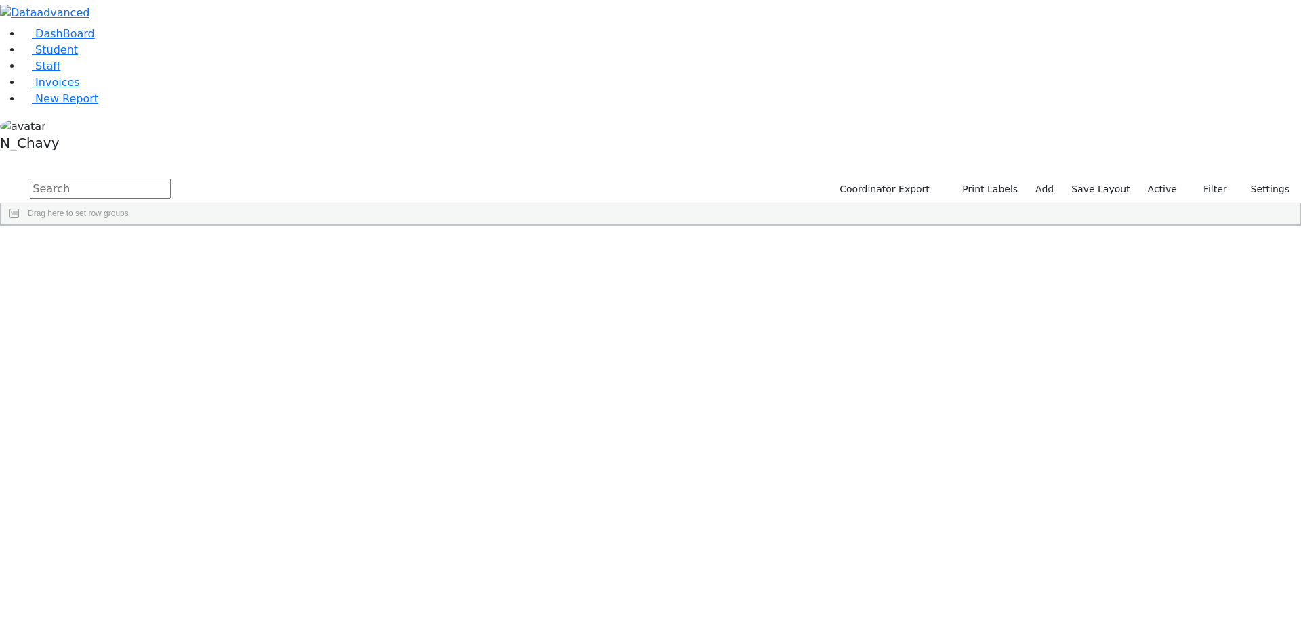
click at [171, 179] on input "text" at bounding box center [100, 189] width 141 height 20
click at [1289, 312] on span "Filters" at bounding box center [1293, 323] width 9 height 22
click at [1174, 477] on span "District Of Residence" at bounding box center [1226, 481] width 116 height 9
click at [1156, 560] on input "checkbox" at bounding box center [1161, 565] width 11 height 11
click at [1156, 609] on input "checkbox" at bounding box center [1161, 614] width 11 height 11
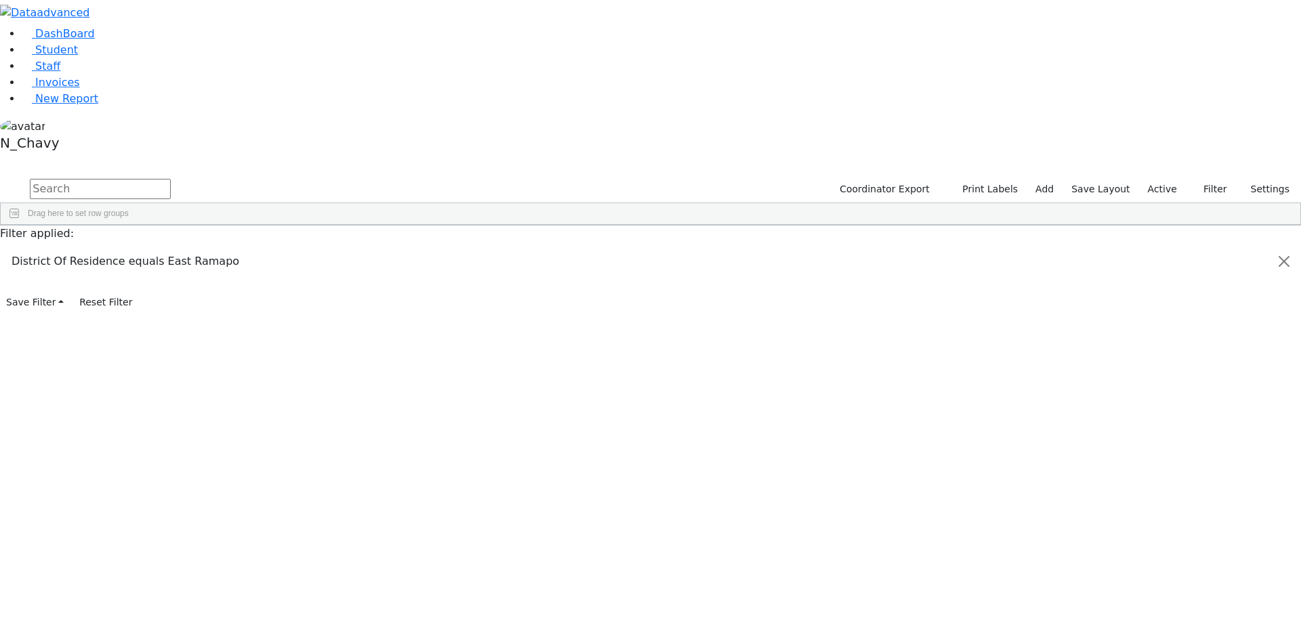
drag, startPoint x: 258, startPoint y: 124, endPoint x: 268, endPoint y: 299, distance: 175.2
click at [268, 299] on div "3767 Breuer Shimon 05/05/2007 Feigenbaum Avraham (Alan) ML Special Class - K12 …" at bounding box center [489, 342] width 976 height 190
click at [274, 361] on div "3767 Breuer Shimon 05/05/2007 Feigenbaum Avraham (Alan) ML Special Class - K12 …" at bounding box center [576, 342] width 1150 height 190
click at [139, 418] on div "Tropper" at bounding box center [104, 427] width 70 height 19
drag, startPoint x: 279, startPoint y: 121, endPoint x: 287, endPoint y: 327, distance: 206.2
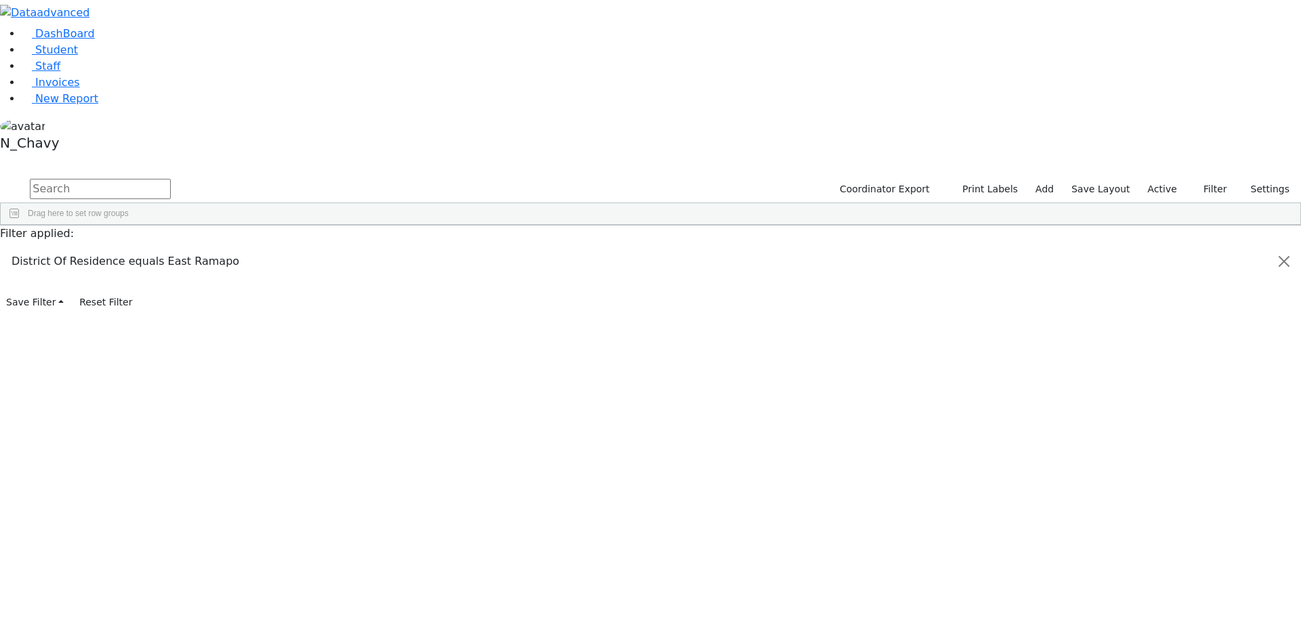
click at [287, 327] on div "3767 Breuer Shimon 05/05/2007 Feigenbaum Avraham (Alan) ML Special Class - K12 …" at bounding box center [576, 342] width 1150 height 190
click at [139, 399] on div "Strulovic" at bounding box center [104, 408] width 70 height 19
click at [67, 56] on link "Student" at bounding box center [50, 49] width 56 height 13
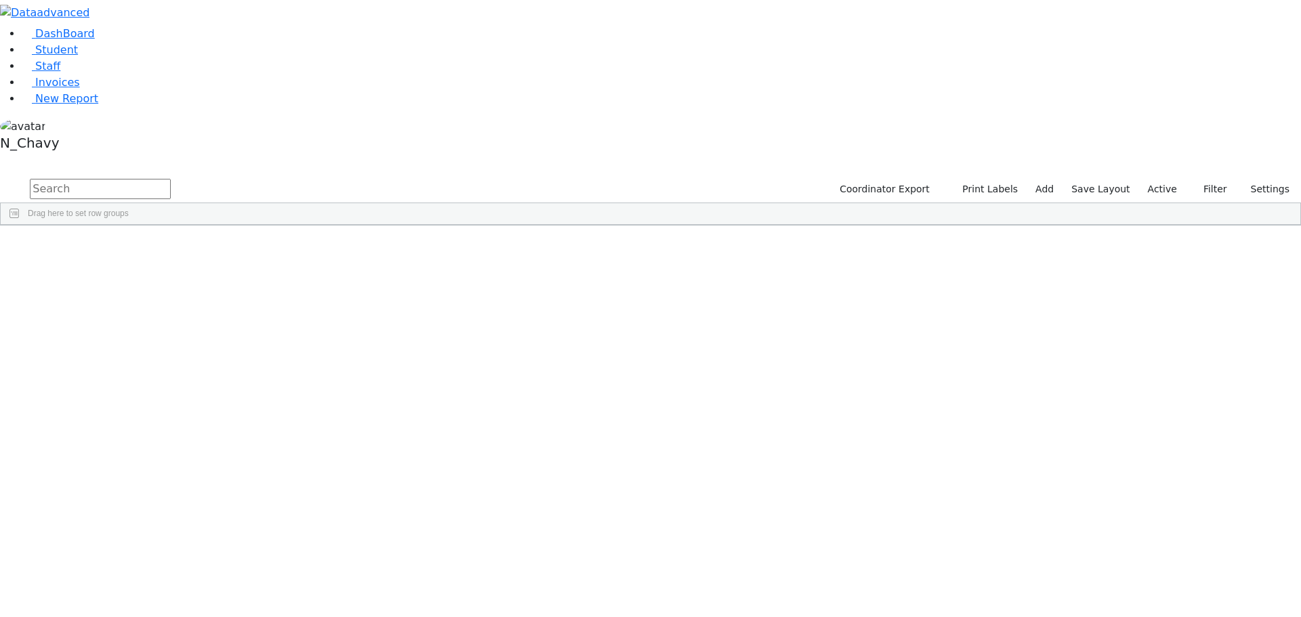
click at [171, 179] on input "text" at bounding box center [100, 189] width 141 height 20
